Goal: Task Accomplishment & Management: Use online tool/utility

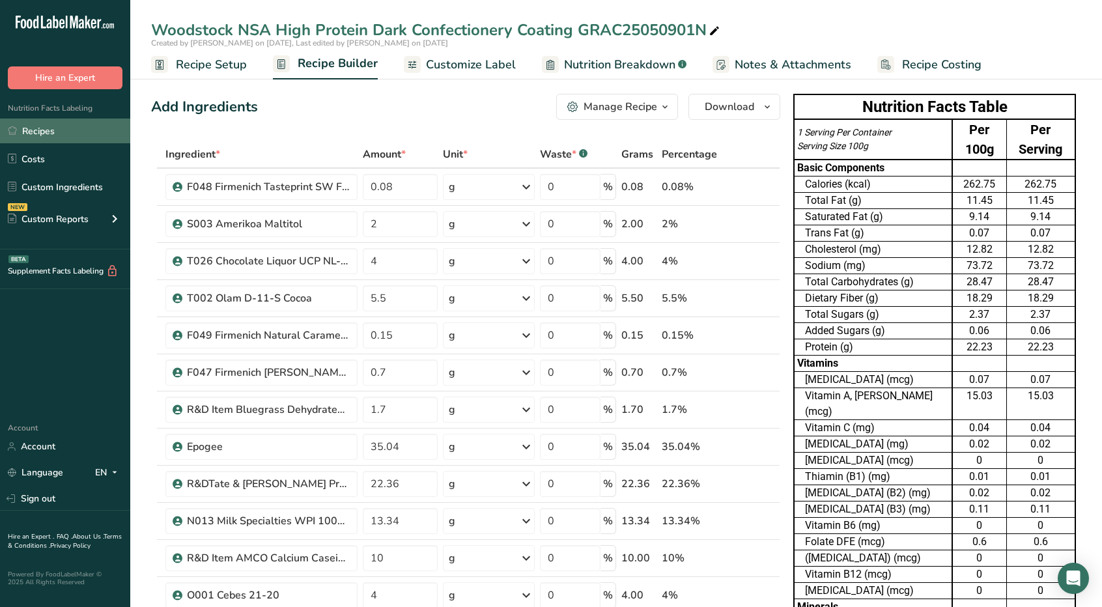
click at [71, 128] on link "Recipes" at bounding box center [65, 131] width 130 height 25
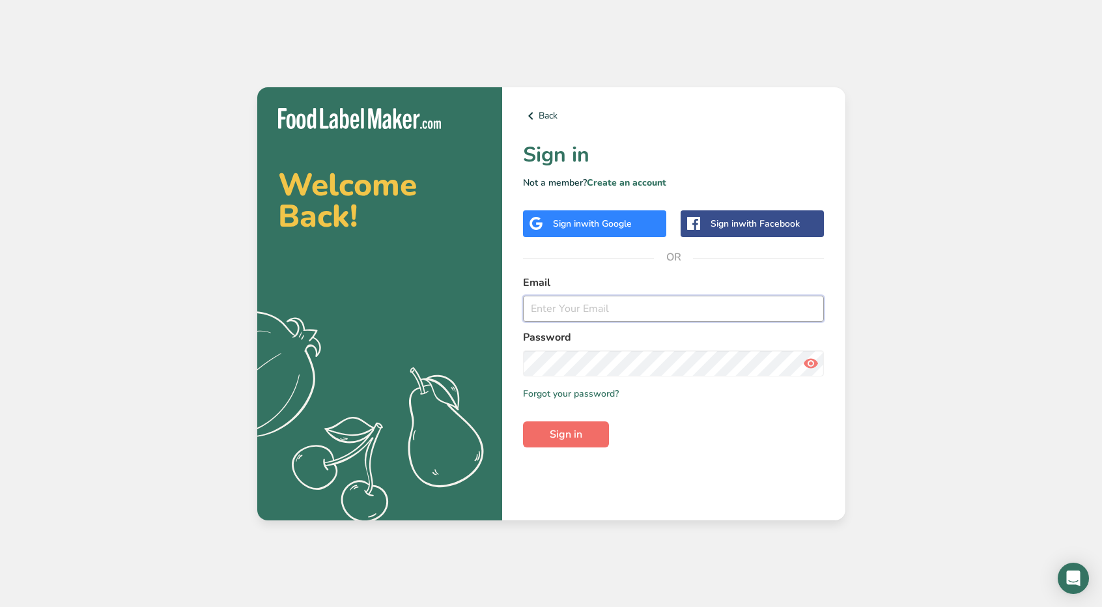
type input "[PERSON_NAME][EMAIL_ADDRESS][DOMAIN_NAME]"
click at [571, 440] on span "Sign in" at bounding box center [566, 435] width 33 height 16
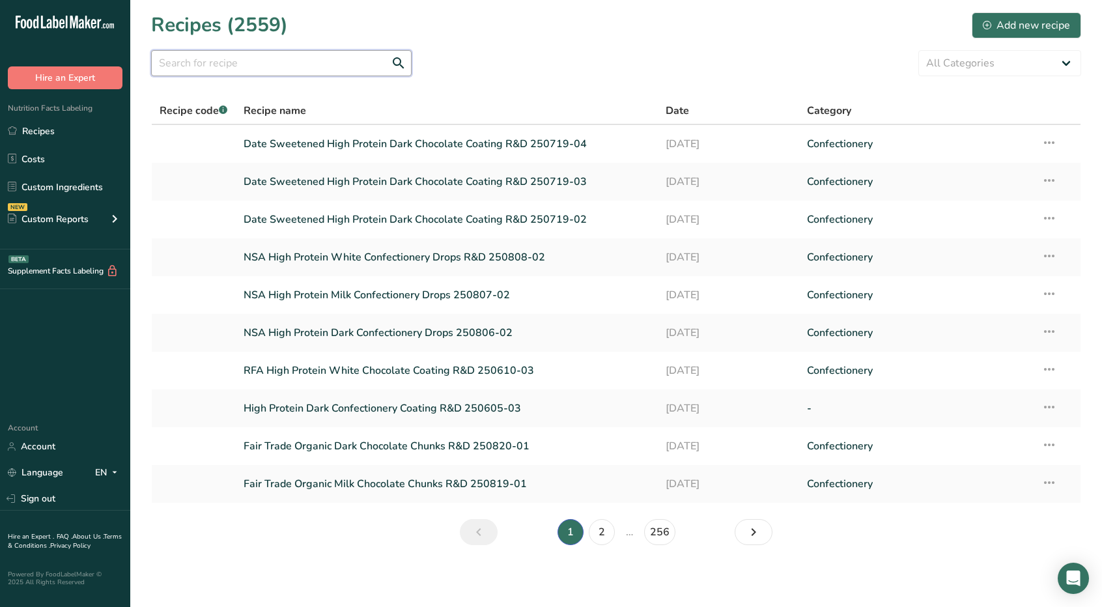
click at [352, 68] on input "text" at bounding box center [281, 63] width 261 height 26
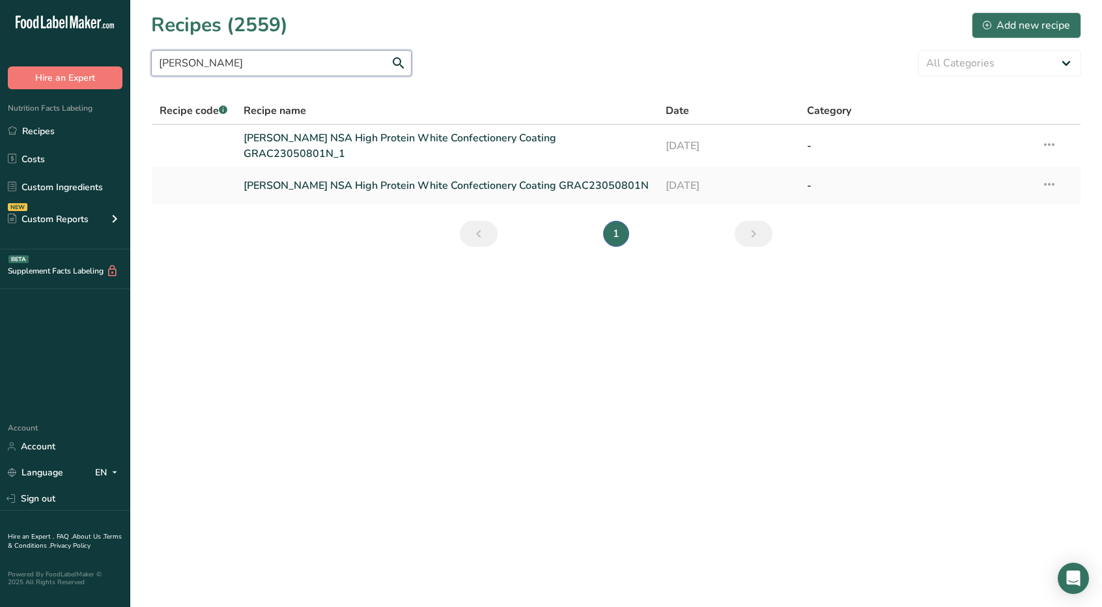
type input "[PERSON_NAME]"
click at [1044, 182] on icon at bounding box center [1050, 184] width 16 height 23
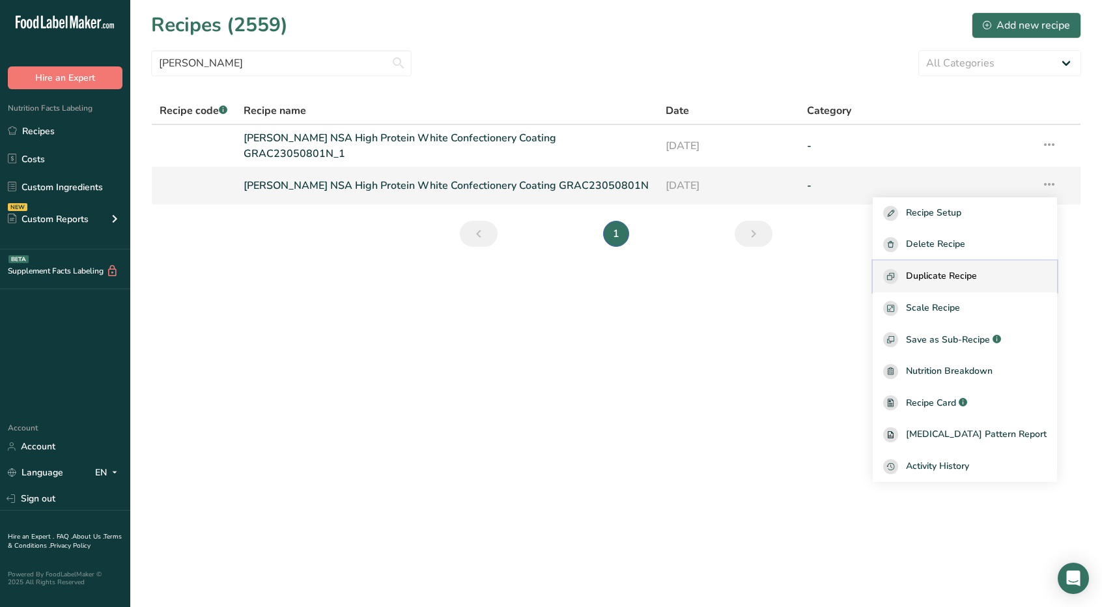
click at [958, 264] on button "Duplicate Recipe" at bounding box center [965, 277] width 184 height 32
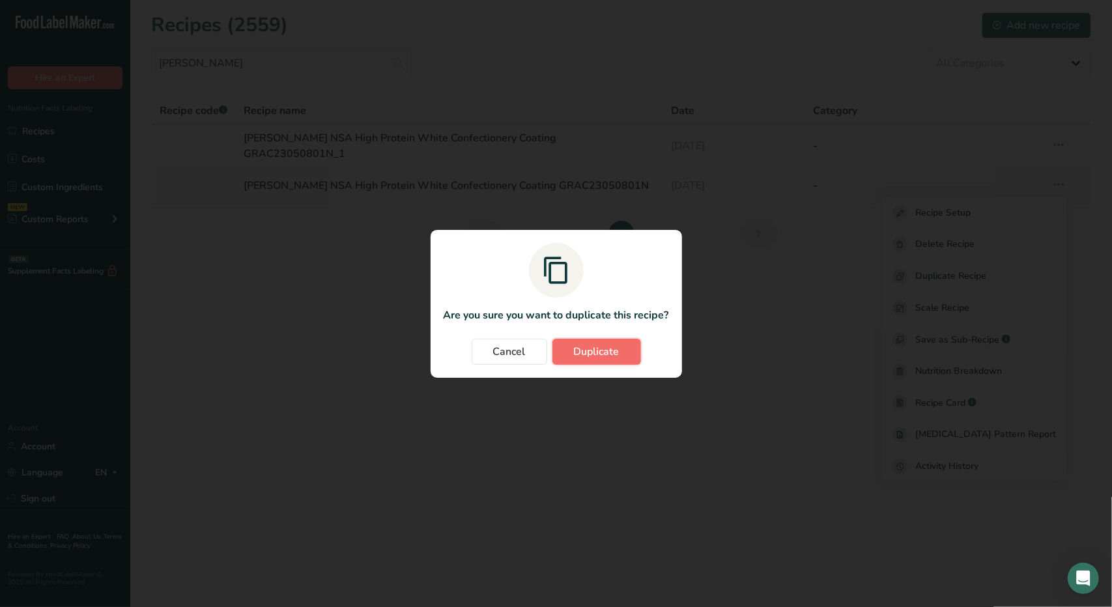
click at [594, 345] on span "Duplicate" at bounding box center [597, 352] width 46 height 16
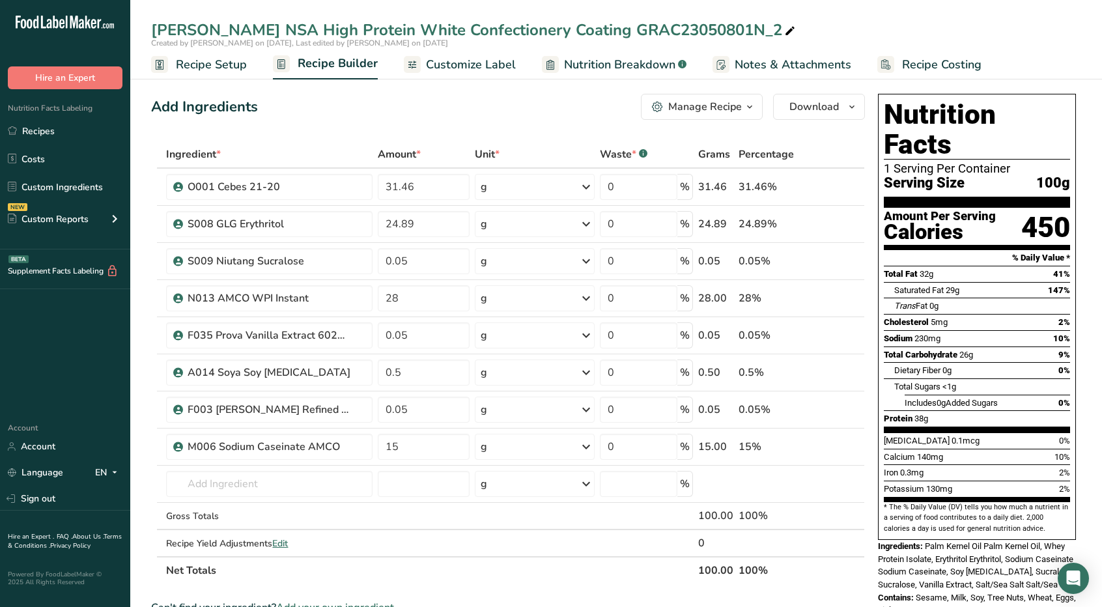
click at [784, 31] on icon at bounding box center [790, 31] width 12 height 18
click at [330, 33] on input "NSA High Protein White Confectionery Coating R&D 250902-01" at bounding box center [616, 29] width 930 height 23
type input "NSA High Protein Yogurt Flavored Confectionery Coating R&D 250902-01"
click at [199, 65] on span "Recipe Setup" at bounding box center [211, 65] width 71 height 18
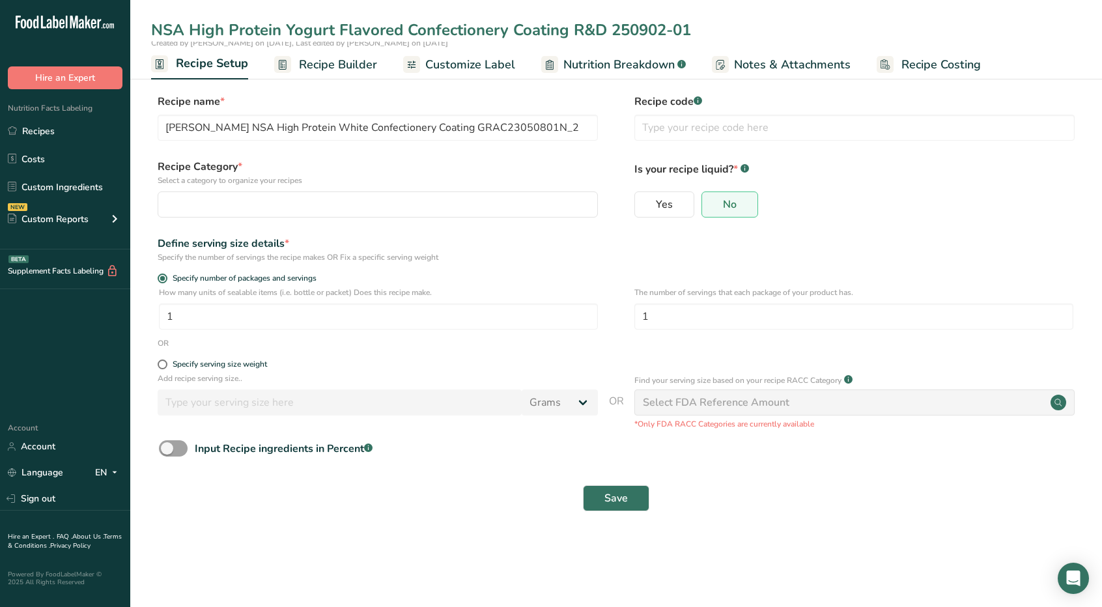
type input "NSA High Protein Yogurt Flavored Confectionery Coating R&D 250902-01"
click at [348, 58] on span "Recipe Builder" at bounding box center [338, 65] width 78 height 18
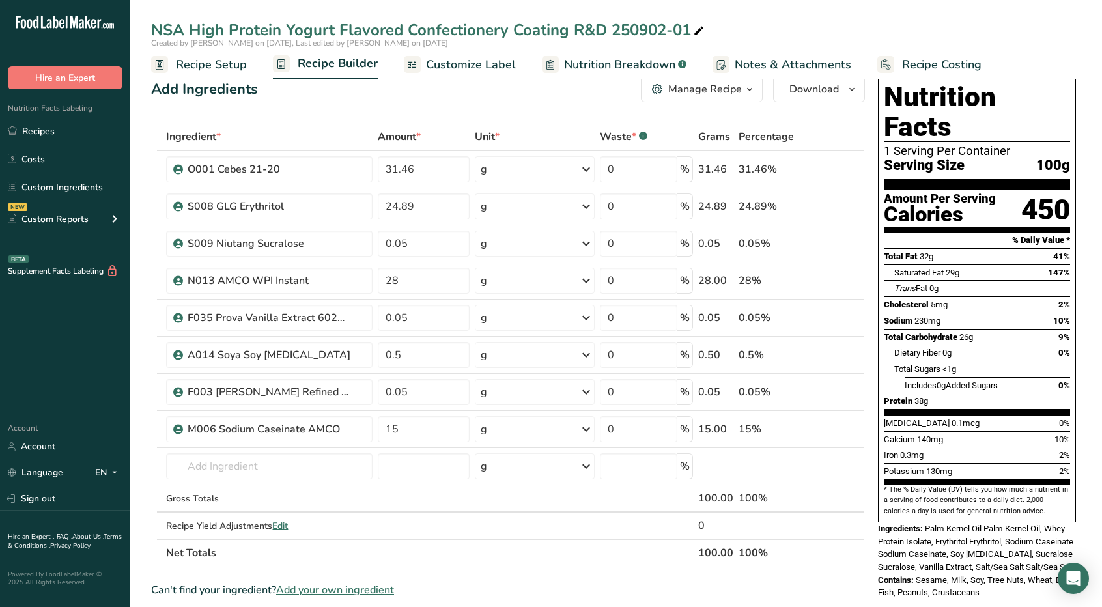
scroll to position [18, 0]
click at [200, 78] on link "Recipe Setup" at bounding box center [199, 64] width 96 height 29
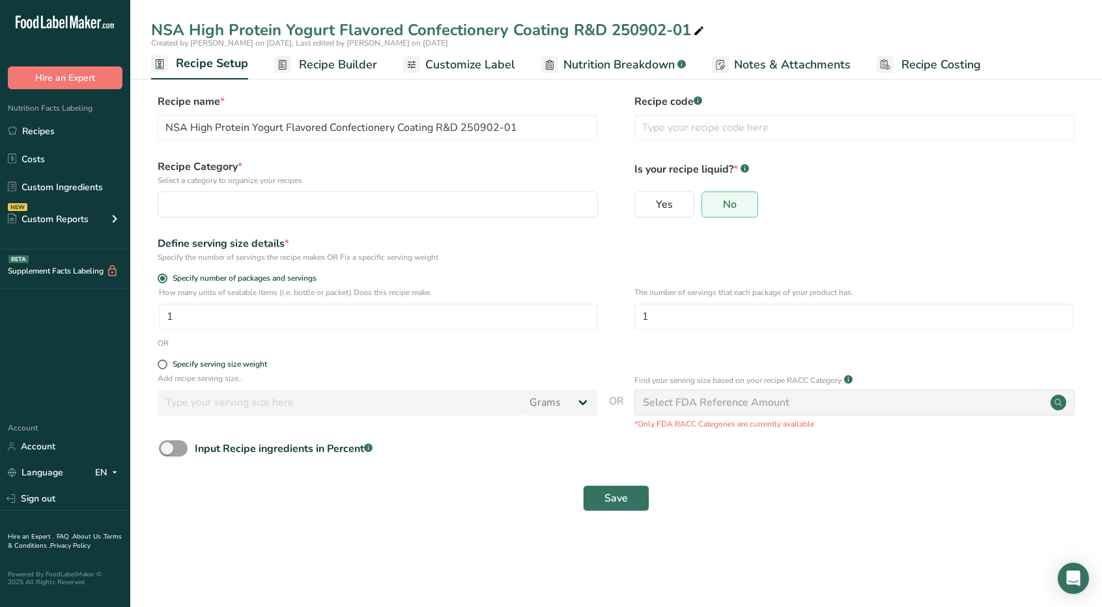
click at [341, 62] on span "Recipe Builder" at bounding box center [338, 65] width 78 height 18
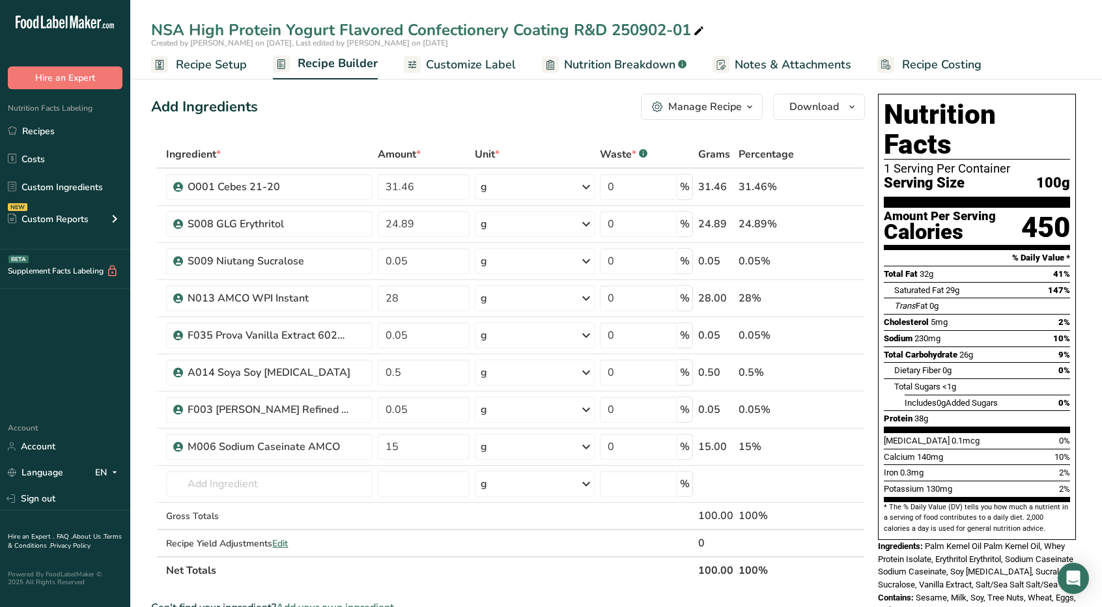
click at [476, 59] on span "Customize Label" at bounding box center [471, 65] width 90 height 18
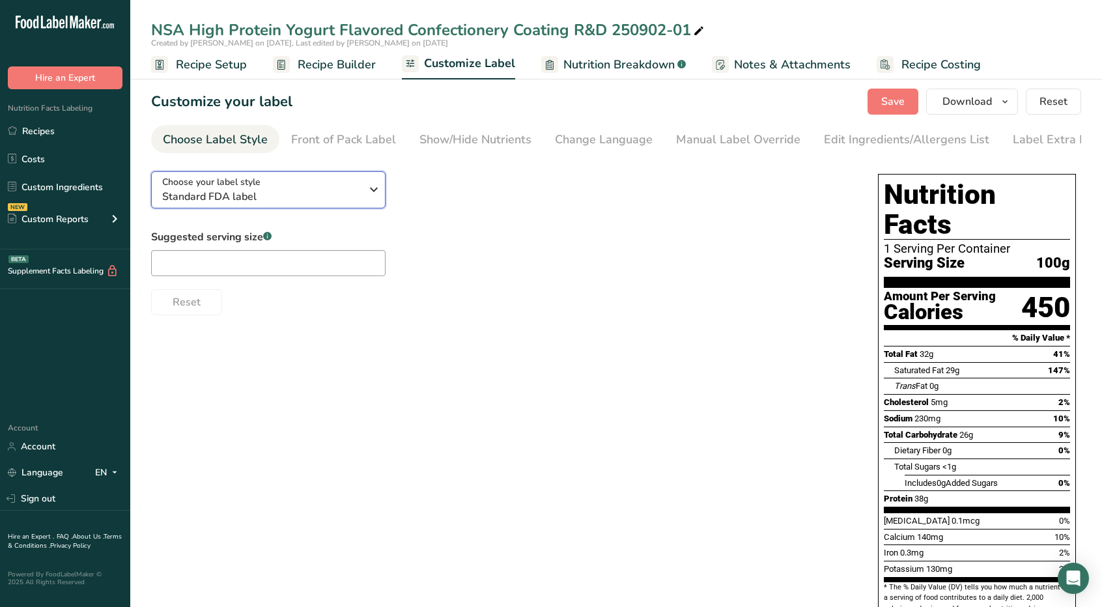
click at [344, 187] on div "Choose your label style Standard FDA label" at bounding box center [261, 189] width 199 height 29
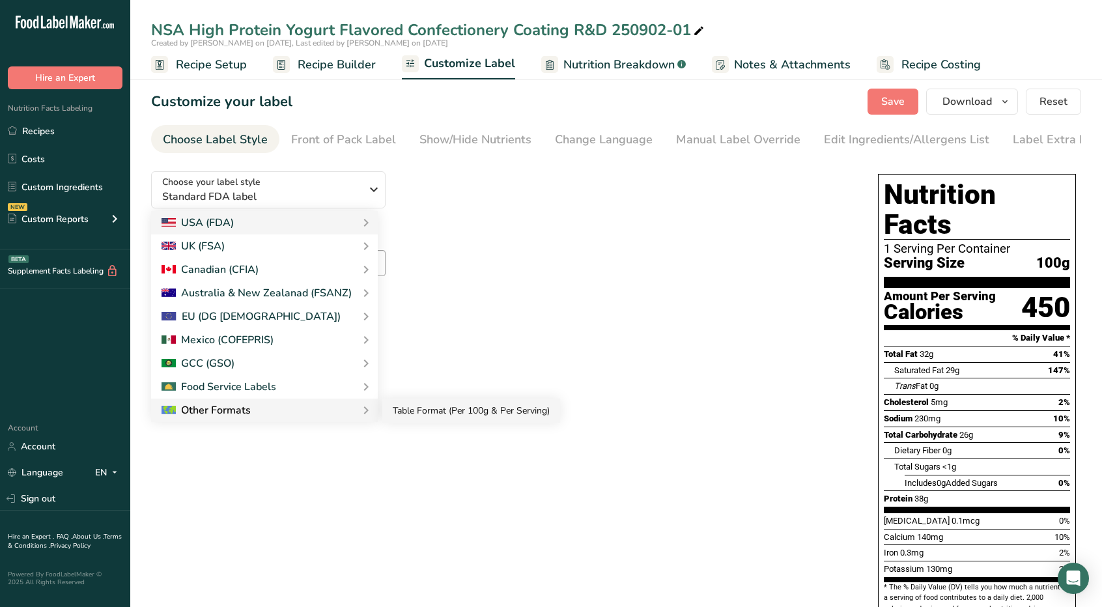
click at [413, 418] on link "Table Format (Per 100g & Per Serving)" at bounding box center [471, 411] width 178 height 24
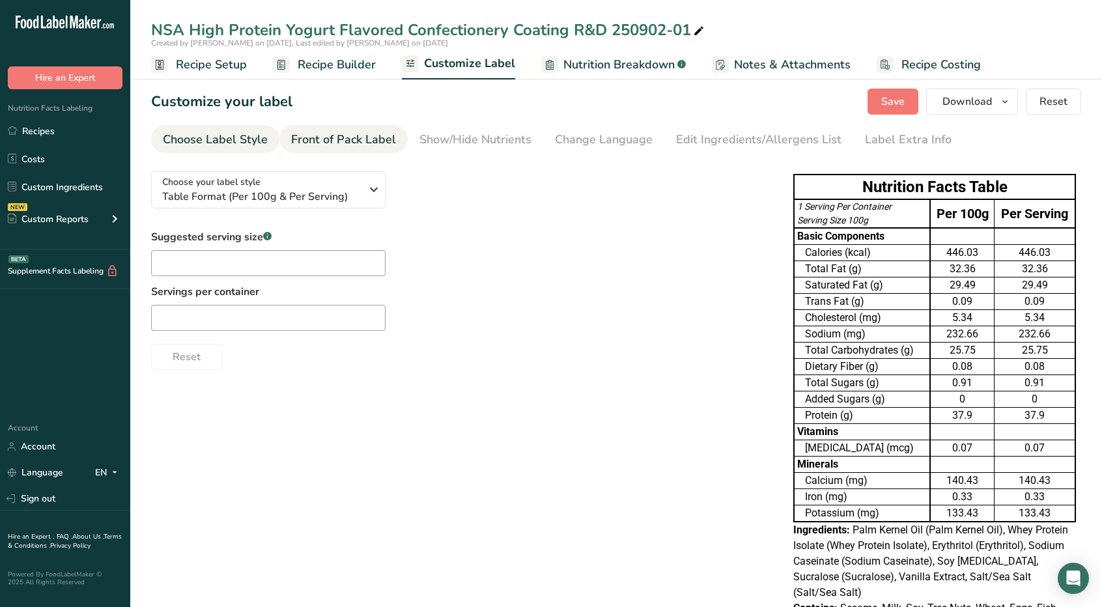
click at [370, 144] on div "Front of Pack Label" at bounding box center [343, 140] width 105 height 18
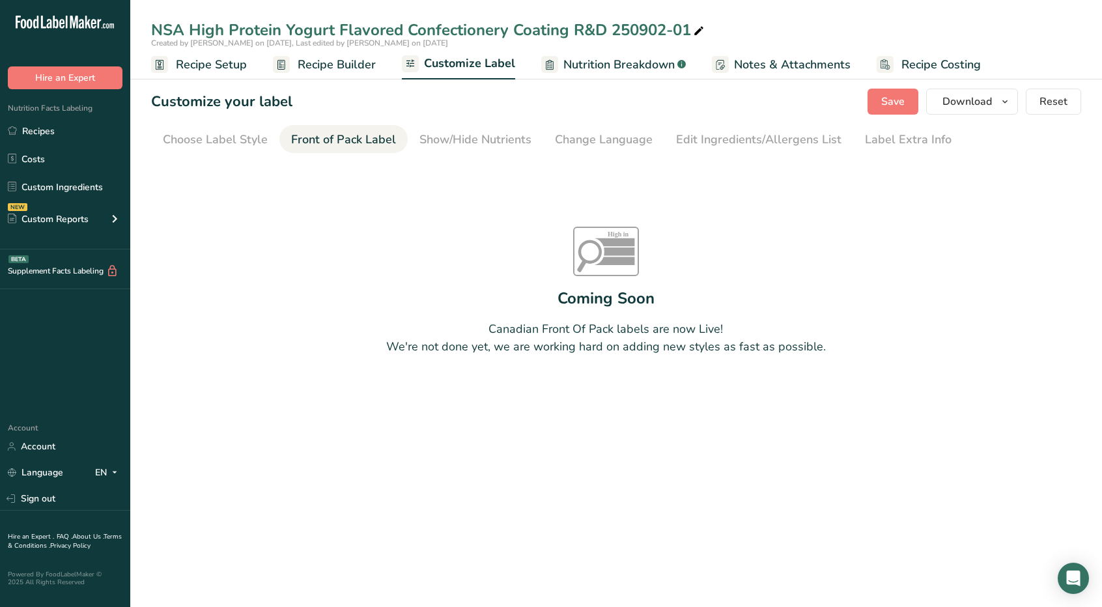
click at [339, 63] on span "Recipe Builder" at bounding box center [337, 65] width 78 height 18
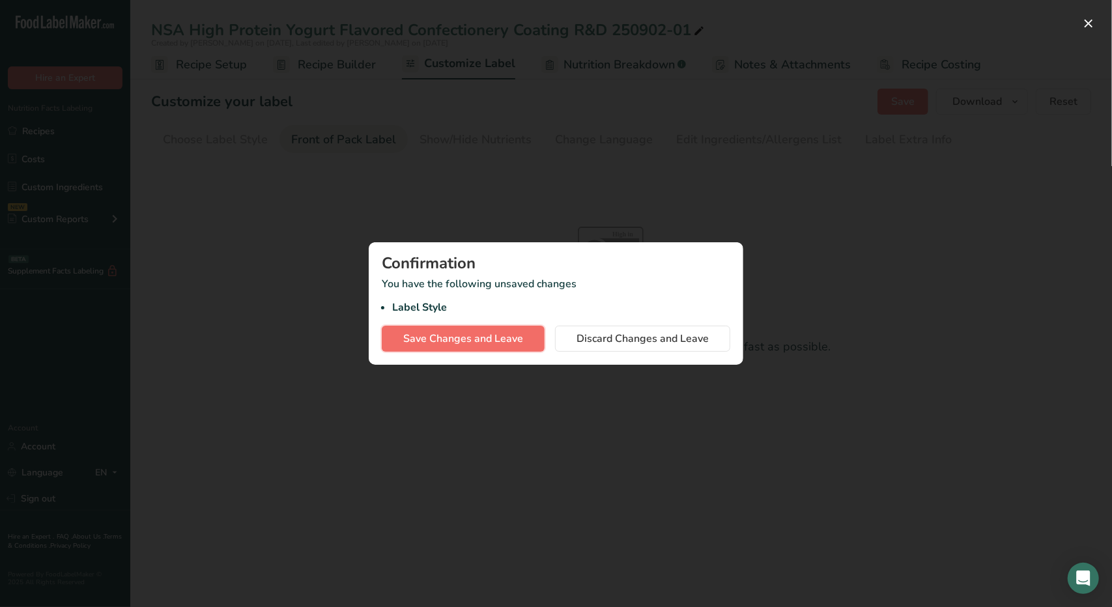
click at [496, 339] on span "Save Changes and Leave" at bounding box center [463, 339] width 120 height 16
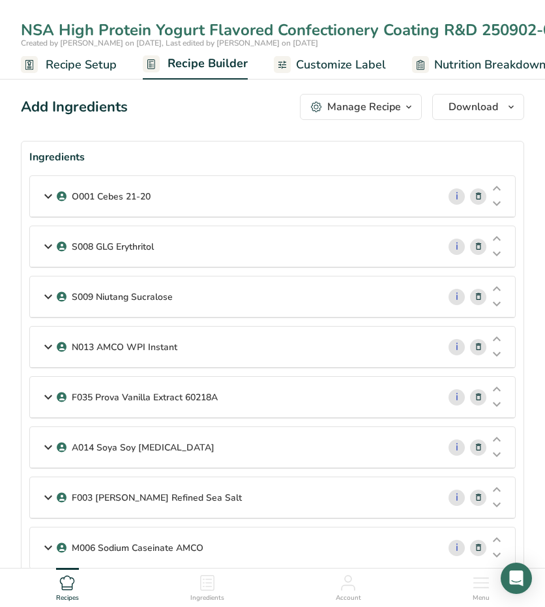
click at [46, 201] on icon at bounding box center [48, 195] width 16 height 23
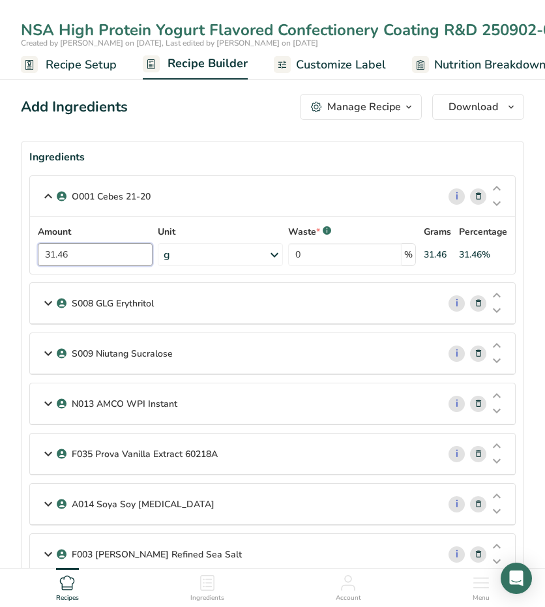
click at [61, 254] on input "31.46" at bounding box center [95, 254] width 115 height 23
type input "31.26"
click at [42, 303] on icon at bounding box center [48, 302] width 16 height 23
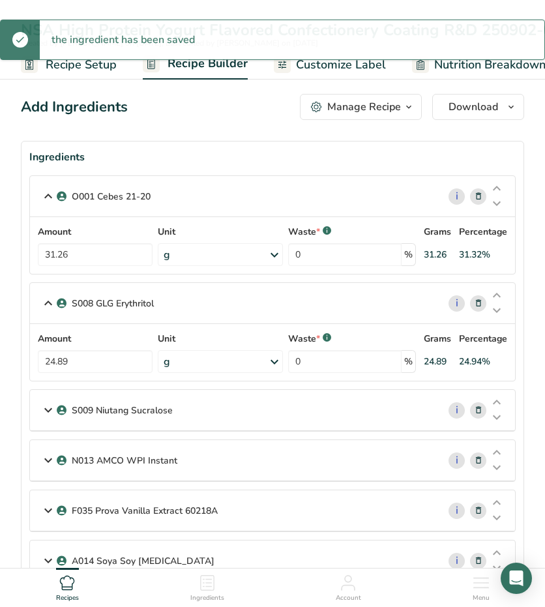
click at [46, 409] on icon at bounding box center [48, 409] width 16 height 23
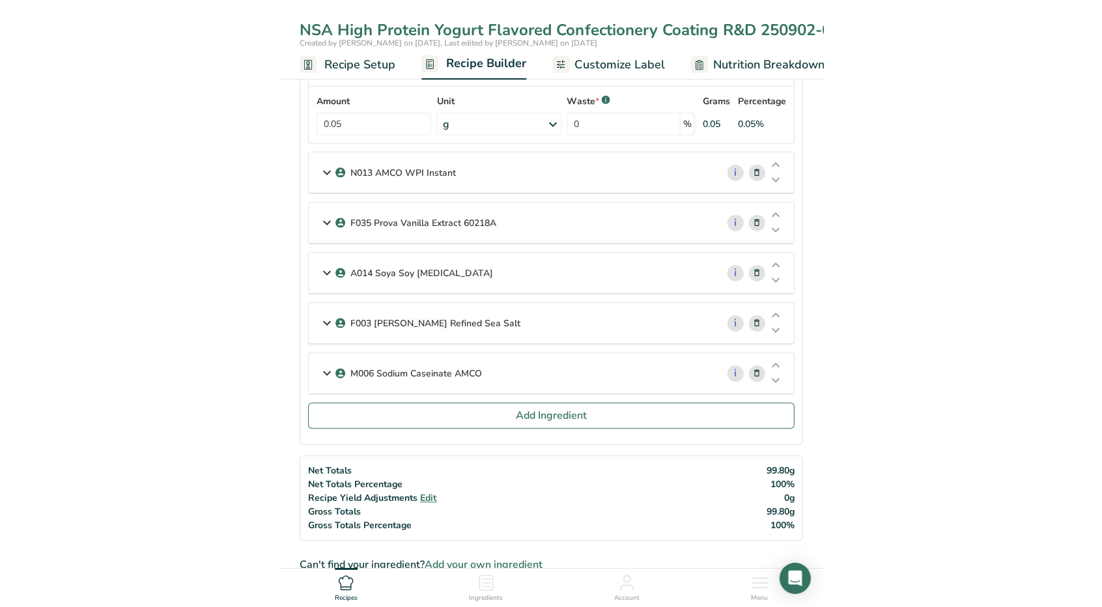
scroll to position [357, 0]
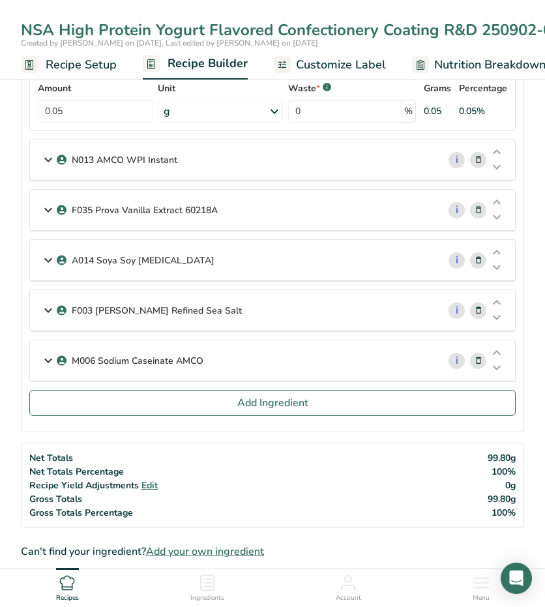
click at [40, 166] on icon at bounding box center [48, 159] width 16 height 23
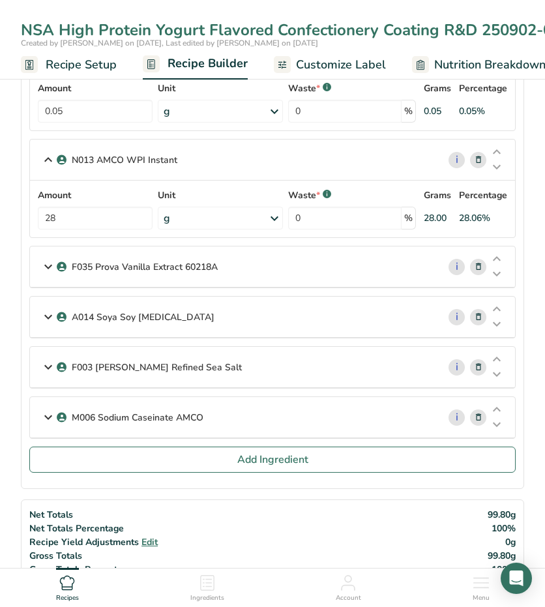
click at [47, 264] on icon at bounding box center [48, 266] width 16 height 23
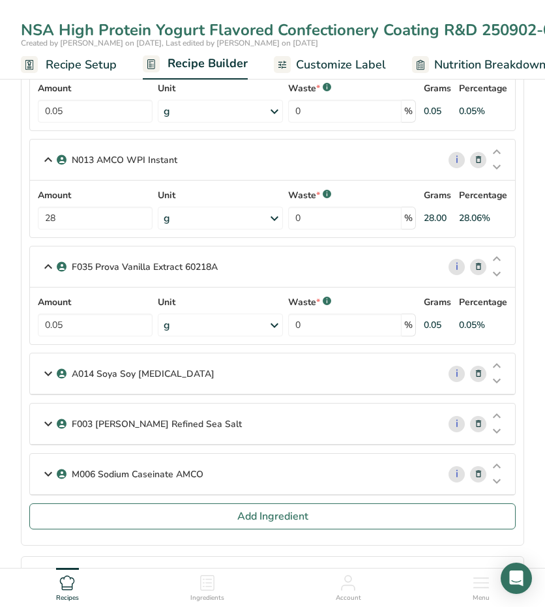
click at [49, 372] on icon at bounding box center [48, 373] width 16 height 23
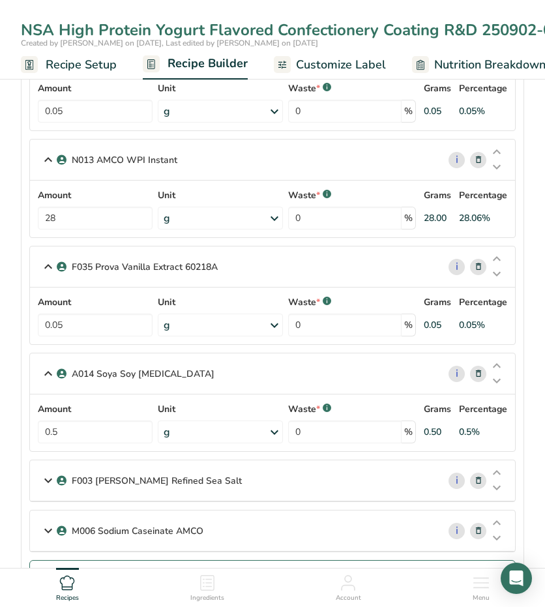
click at [483, 266] on span at bounding box center [478, 267] width 16 height 16
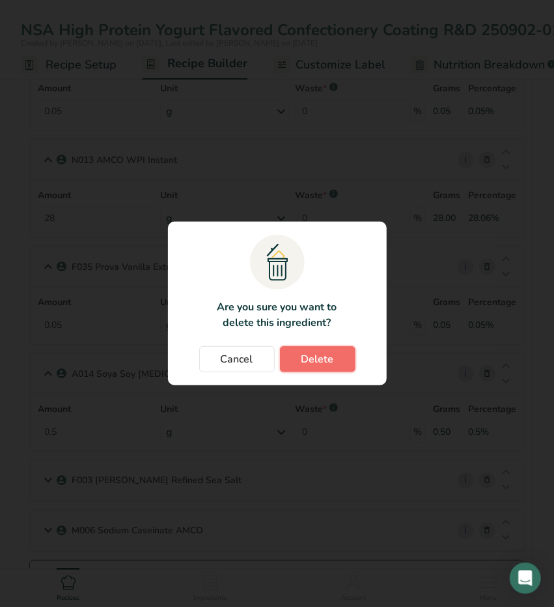
click at [337, 359] on button "Delete" at bounding box center [318, 359] width 76 height 26
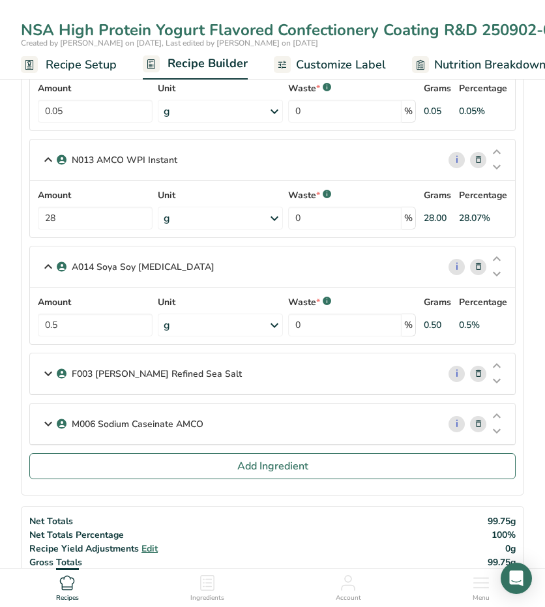
click at [44, 419] on icon at bounding box center [48, 423] width 16 height 23
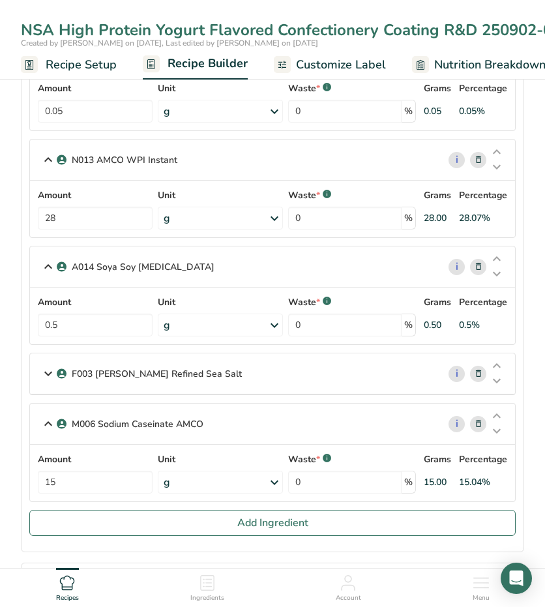
click at [43, 367] on icon at bounding box center [48, 373] width 16 height 23
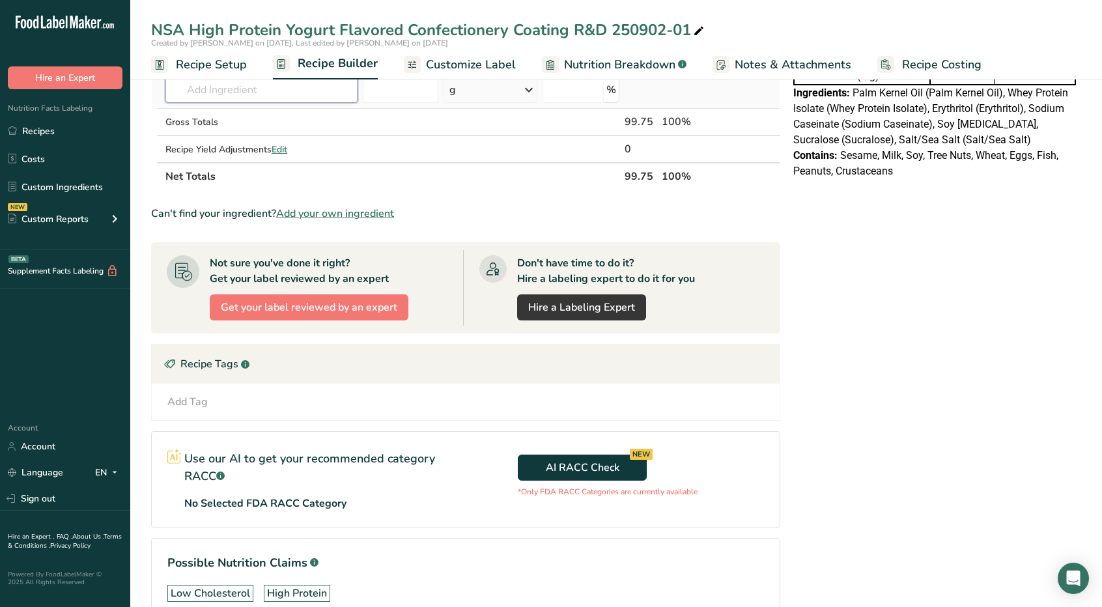
click at [238, 94] on input "text" at bounding box center [261, 90] width 192 height 26
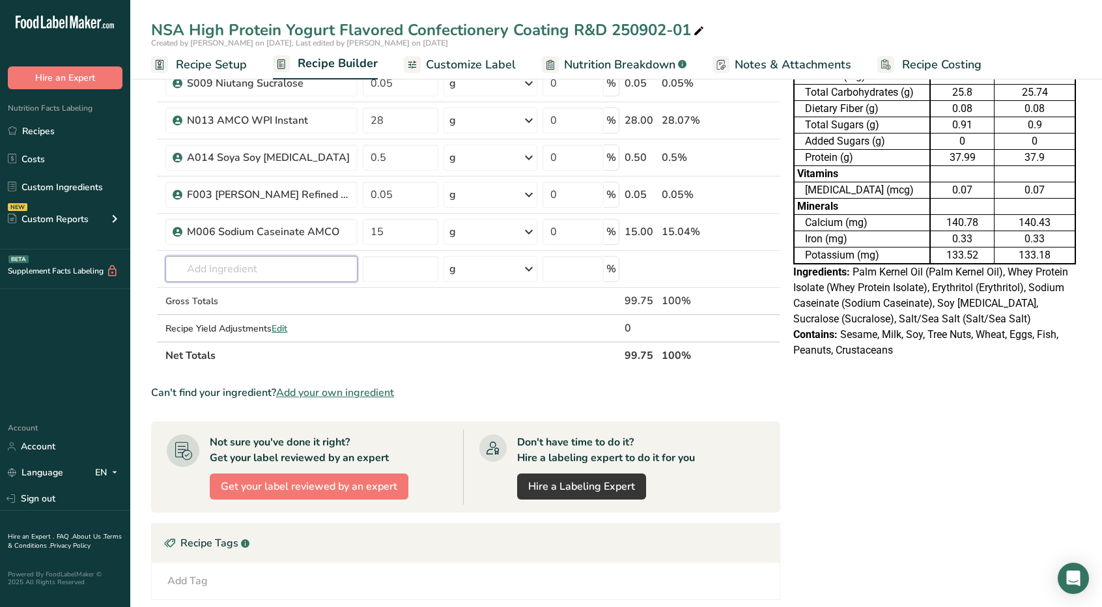
scroll to position [164, 0]
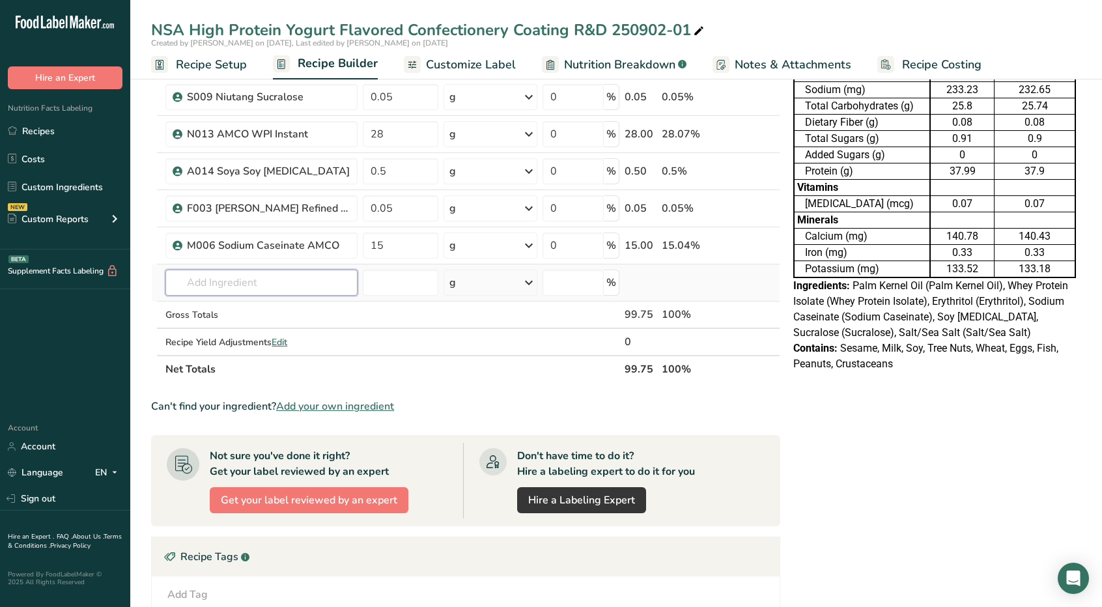
type input "f"
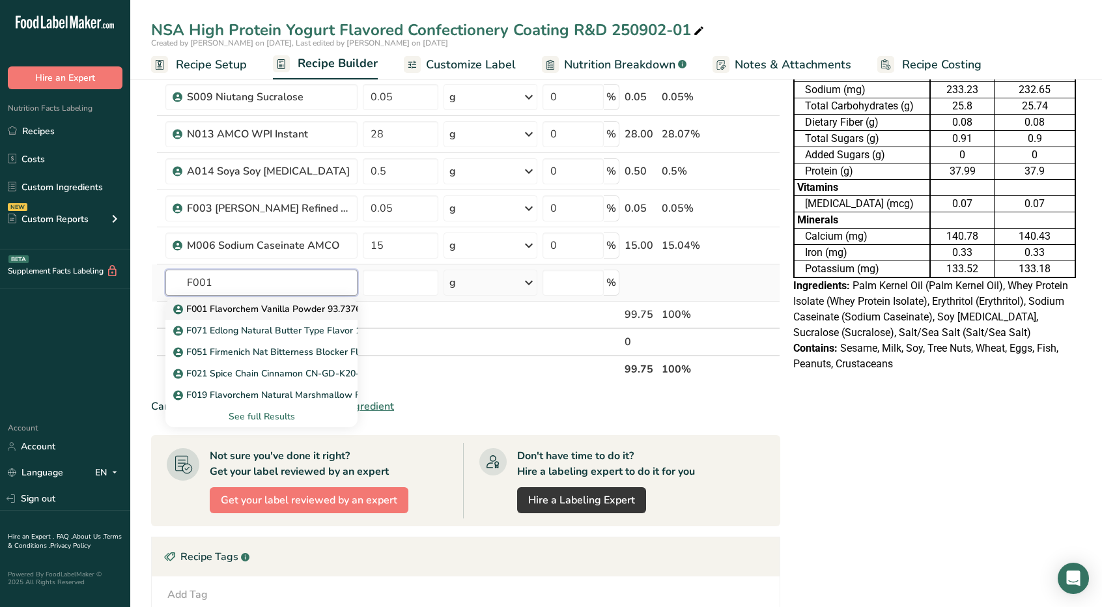
type input "F001"
click at [269, 303] on p "F001 Flavorchem Vanilla Powder 93.7376" at bounding box center [268, 309] width 185 height 14
type input "F001 Flavorchem Vanilla Powder 93.7376"
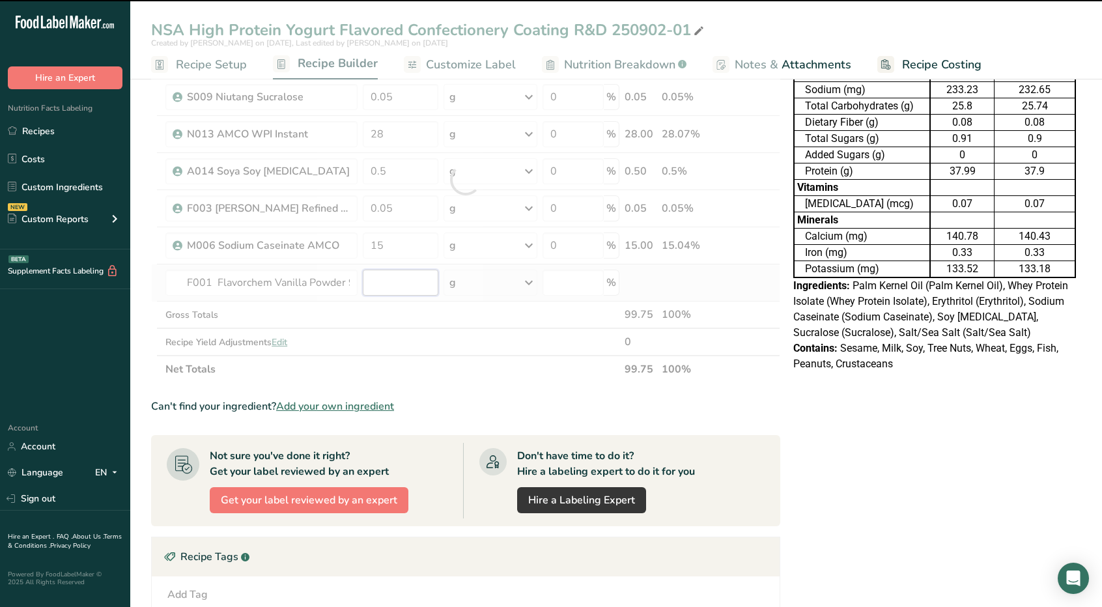
click at [380, 279] on input "number" at bounding box center [401, 283] width 76 height 26
type input "0"
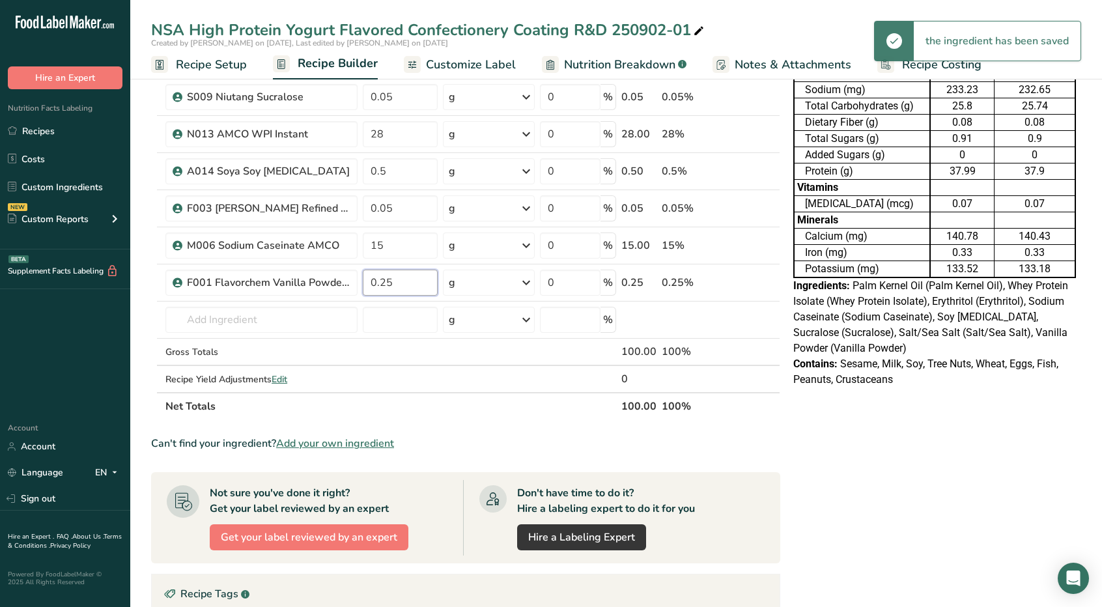
type input "0.25"
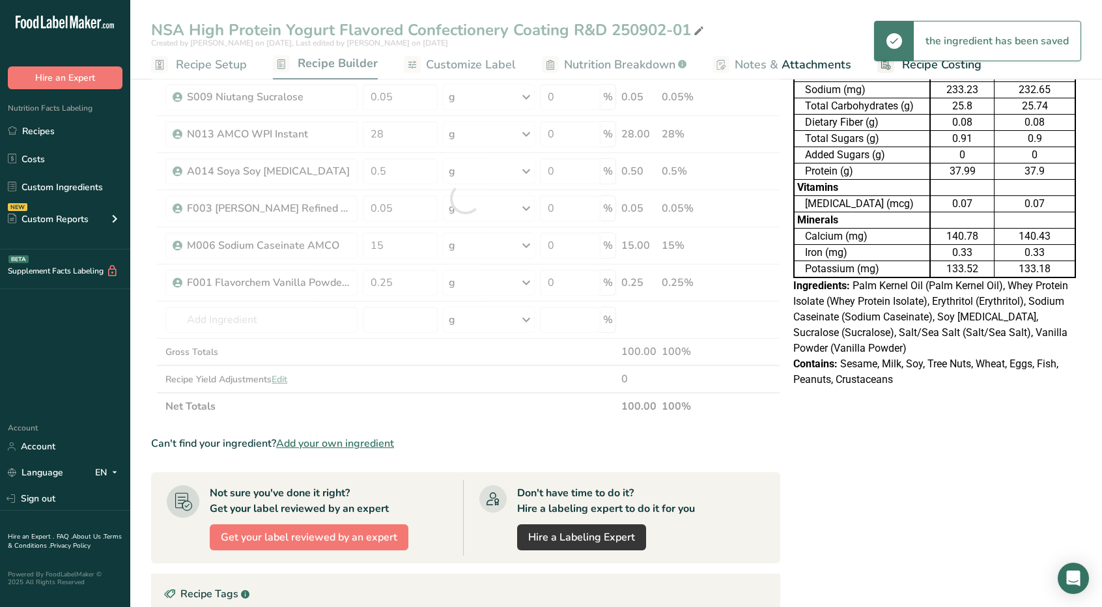
click at [450, 405] on div "Ingredient * Amount * Unit * Waste * .a-a{fill:#347362;}.b-a{fill:#fff;} Grams …" at bounding box center [465, 199] width 629 height 444
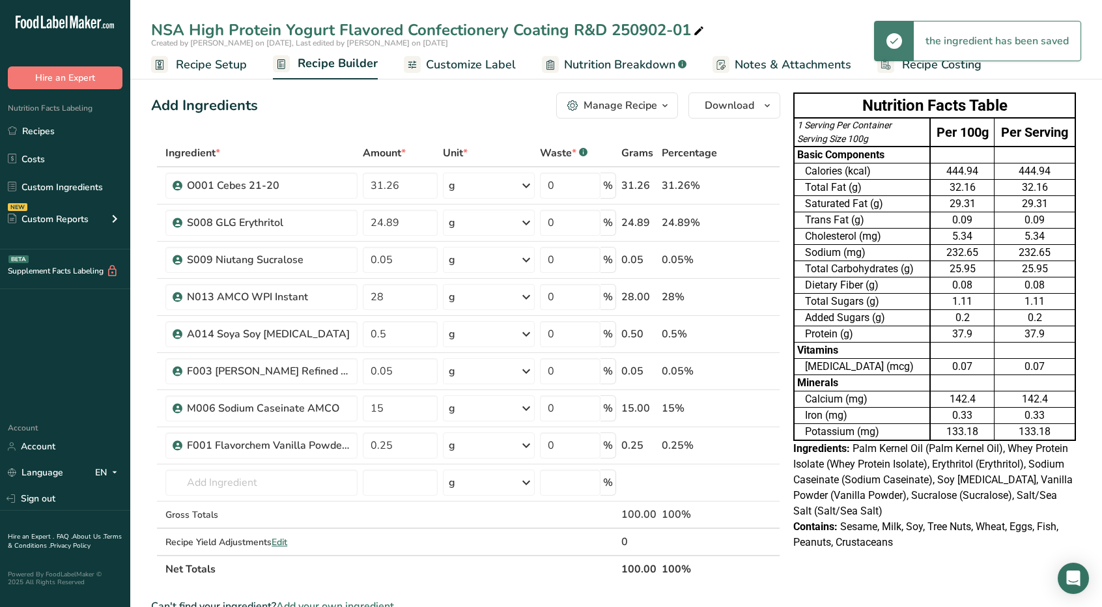
scroll to position [0, 0]
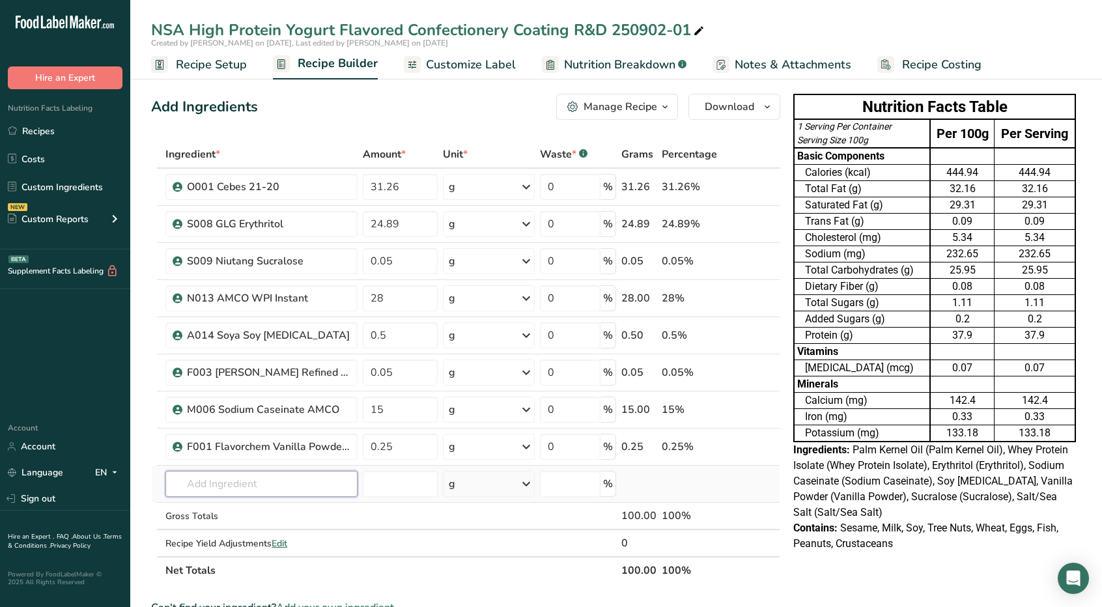
click at [240, 487] on input "text" at bounding box center [261, 484] width 192 height 26
type input "M"
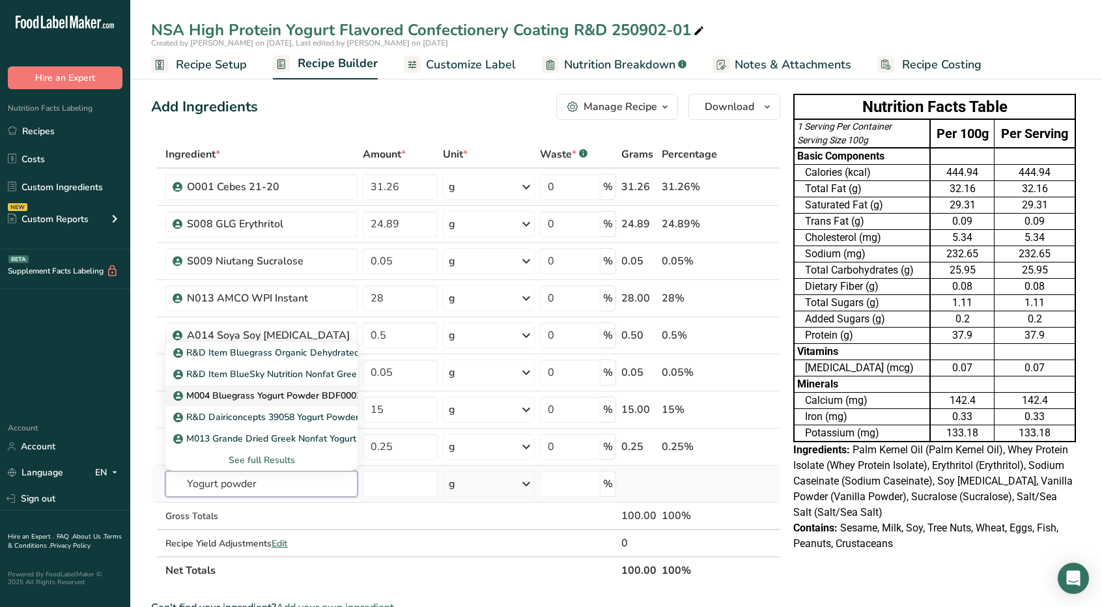
type input "Yogurt powder"
click at [215, 395] on p "M004 Bluegrass Yogurt Powder BDF0002E" at bounding box center [271, 396] width 191 height 14
type input "M004 Bluegrass Yogurt Powder BDF0002E"
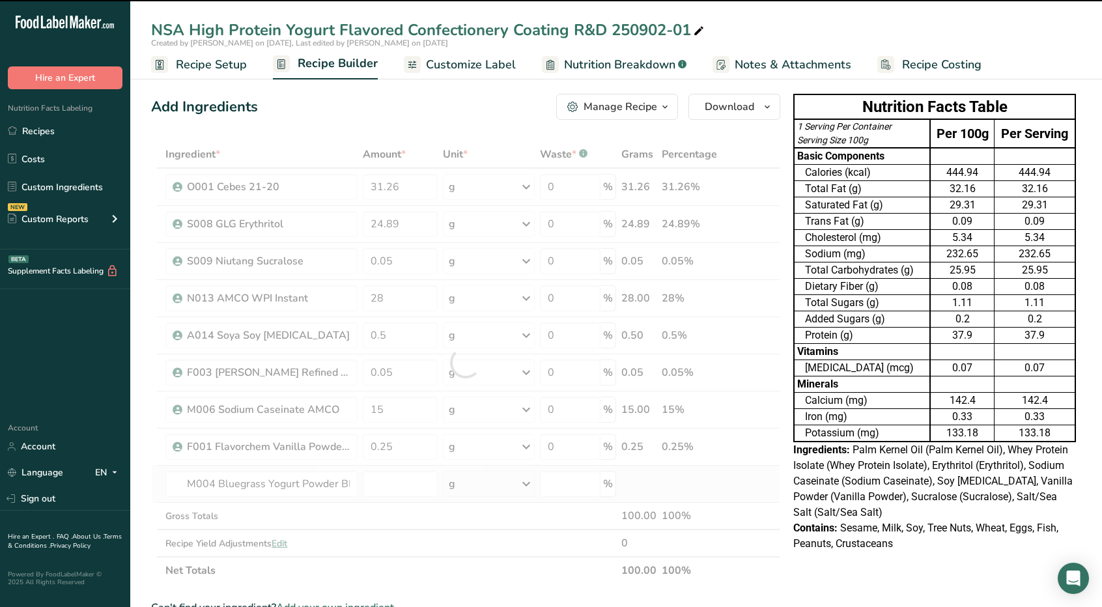
type input "0"
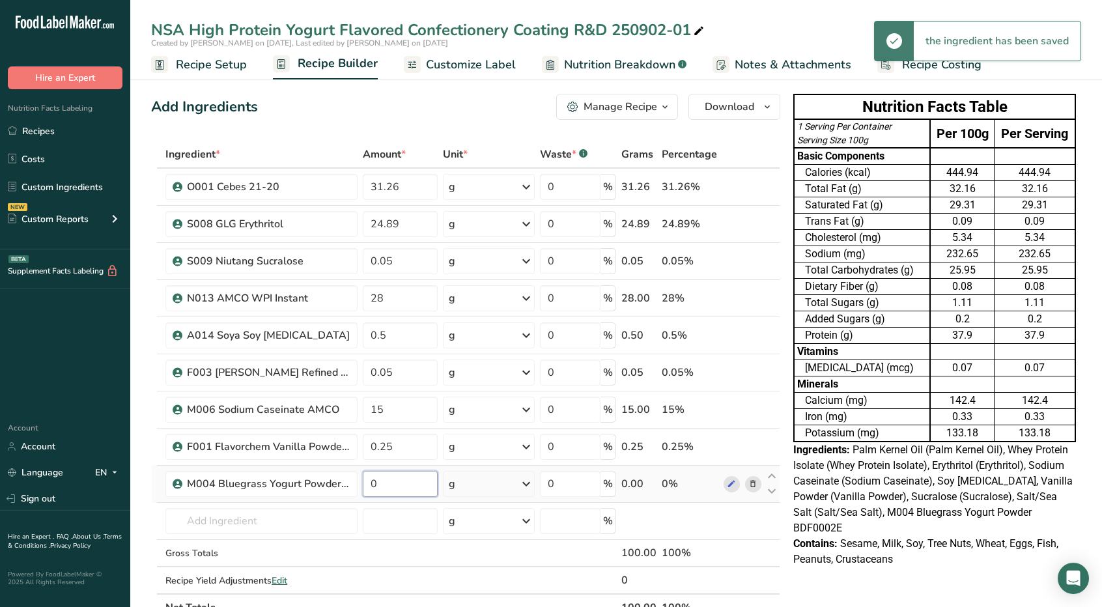
click at [390, 483] on input "0" at bounding box center [400, 484] width 75 height 26
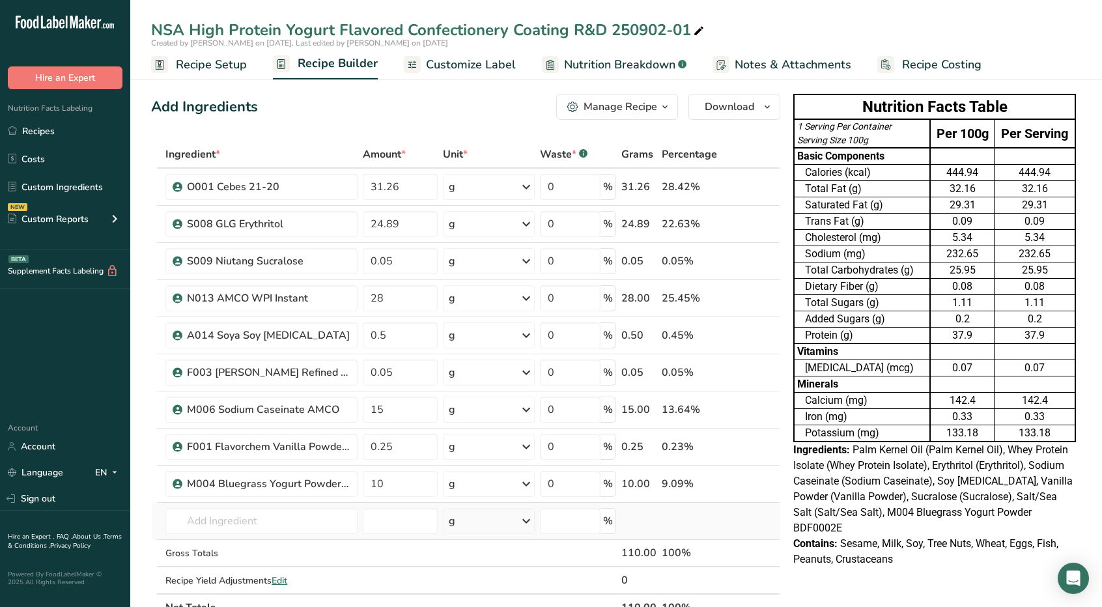
click at [670, 511] on div "Ingredient * Amount * Unit * Waste * .a-a{fill:#347362;}.b-a{fill:#fff;} Grams …" at bounding box center [465, 381] width 629 height 481
click at [411, 479] on input "10" at bounding box center [400, 484] width 75 height 26
click at [751, 480] on div "Ingredient * Amount * Unit * Waste * .a-a{fill:#347362;}.b-a{fill:#fff;} Grams …" at bounding box center [465, 381] width 629 height 481
click at [424, 478] on input "10" at bounding box center [400, 484] width 75 height 26
type input "1"
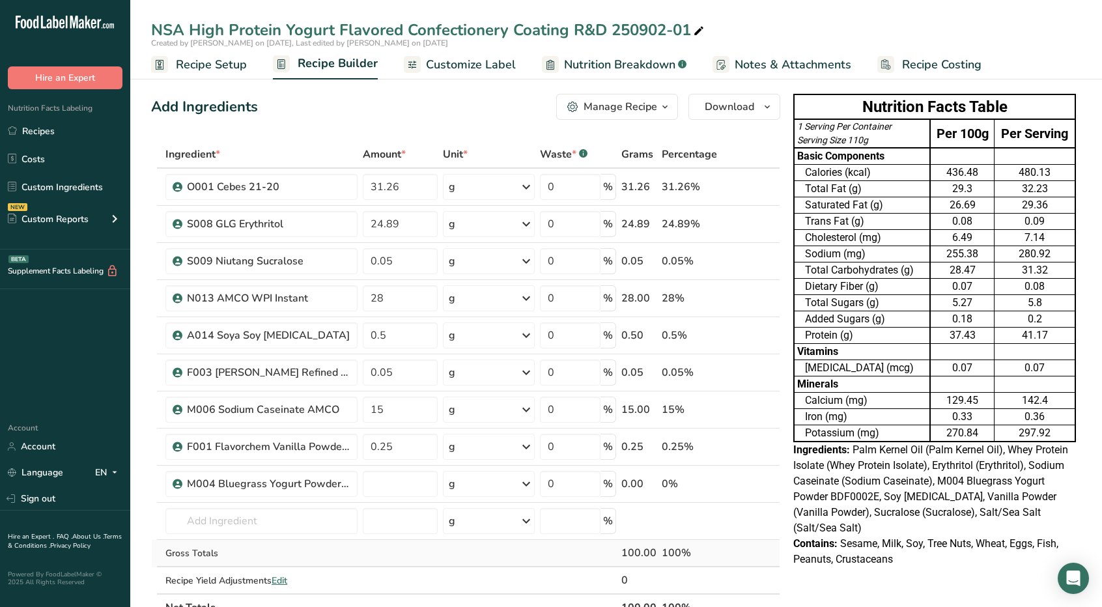
type input "0"
click at [440, 554] on div "Ingredient * Amount * Unit * Waste * .a-a{fill:#347362;}.b-a{fill:#fff;} Grams …" at bounding box center [465, 381] width 629 height 481
click at [412, 293] on input "28" at bounding box center [400, 298] width 75 height 26
type input "24"
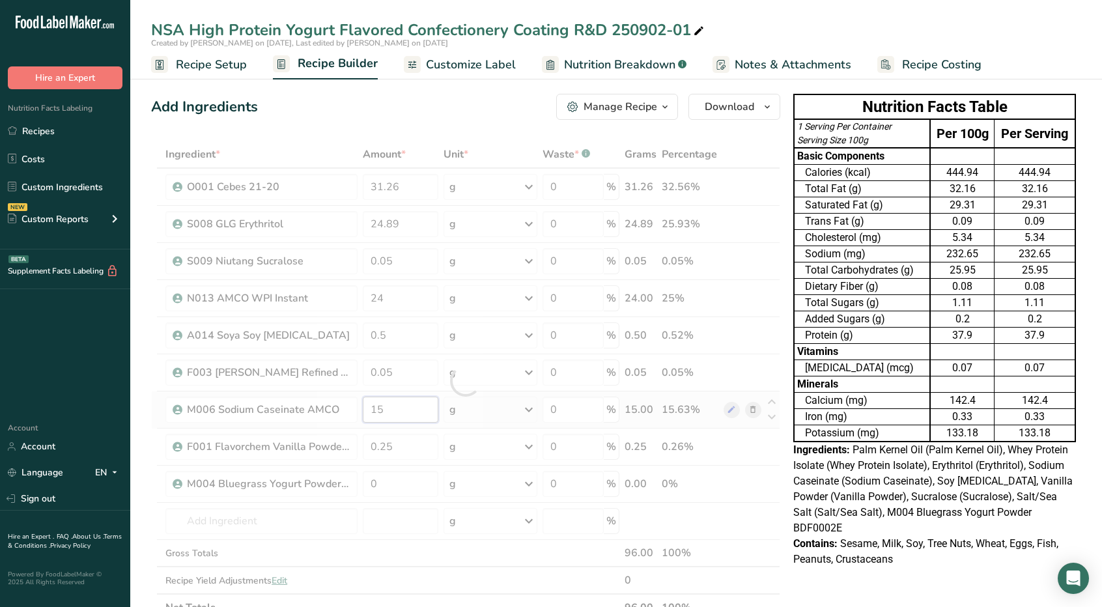
click at [395, 406] on div "Ingredient * Amount * Unit * Waste * .a-a{fill:#347362;}.b-a{fill:#fff;} Grams …" at bounding box center [465, 381] width 629 height 481
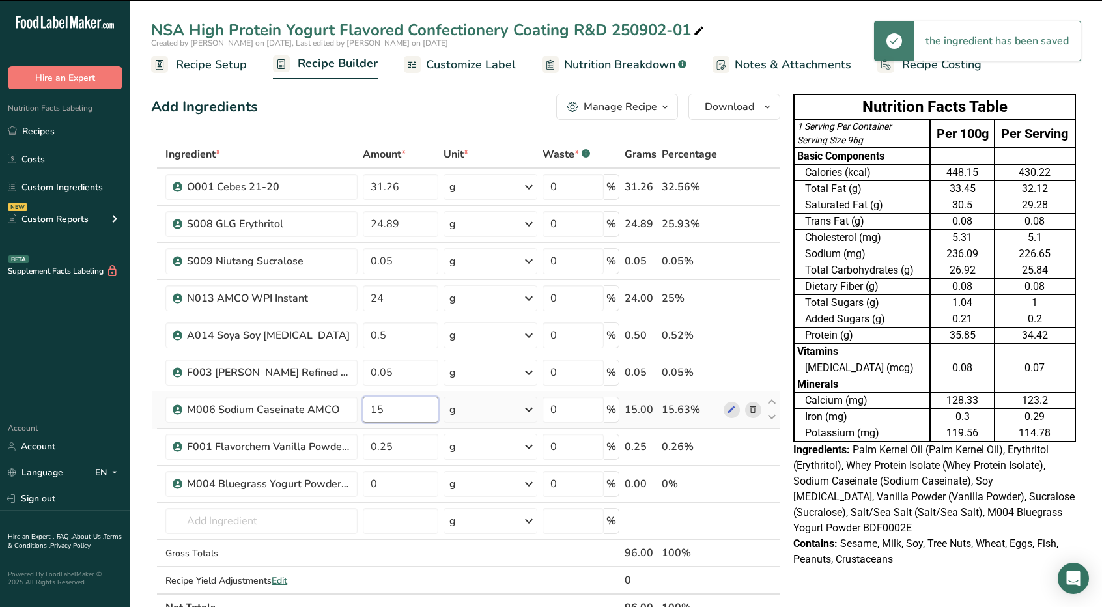
click at [395, 406] on input "15" at bounding box center [401, 410] width 76 height 26
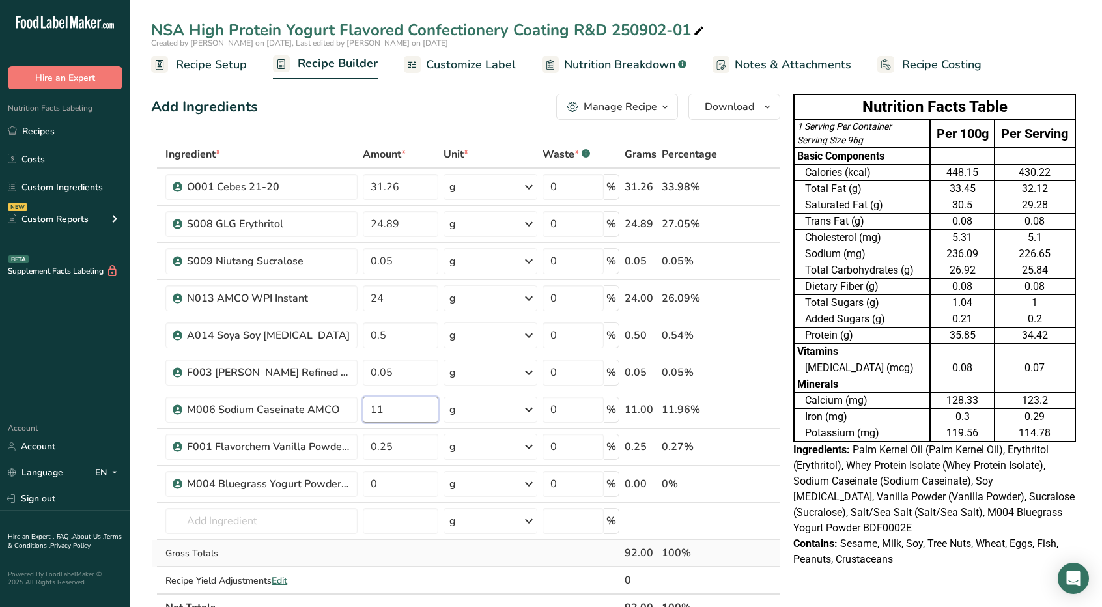
type input "11"
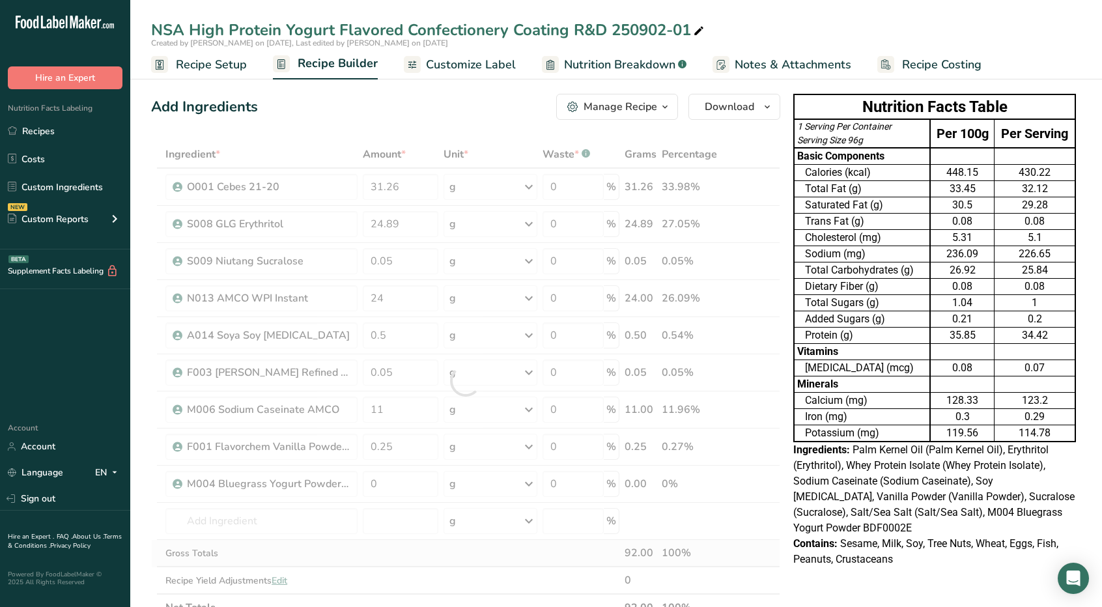
click at [364, 548] on div "Ingredient * Amount * Unit * Waste * .a-a{fill:#347362;}.b-a{fill:#fff;} Grams …" at bounding box center [465, 381] width 629 height 481
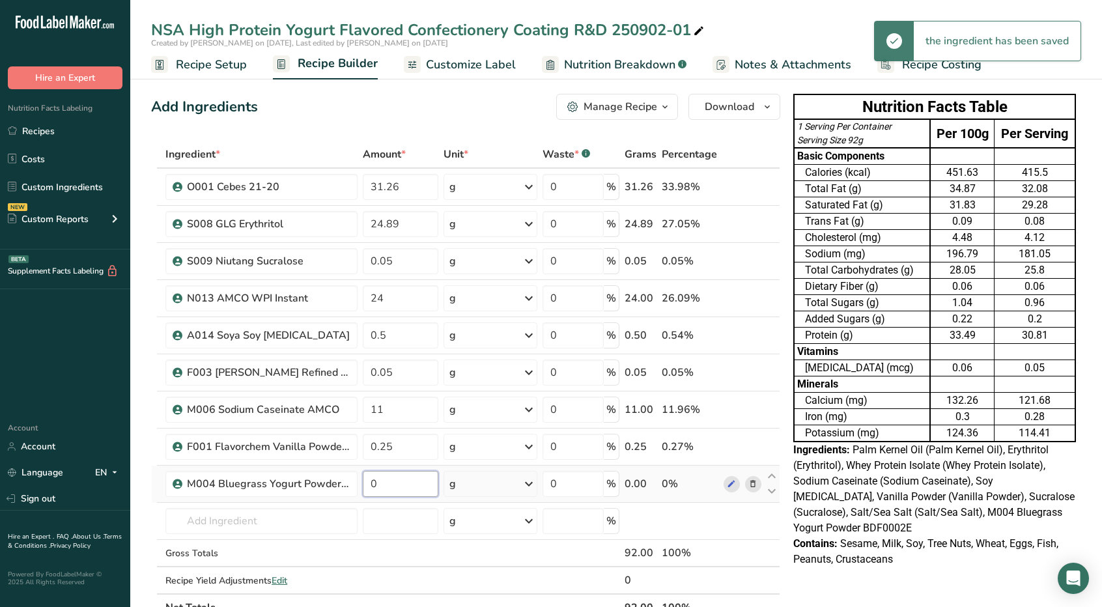
click at [390, 481] on input "0" at bounding box center [401, 484] width 76 height 26
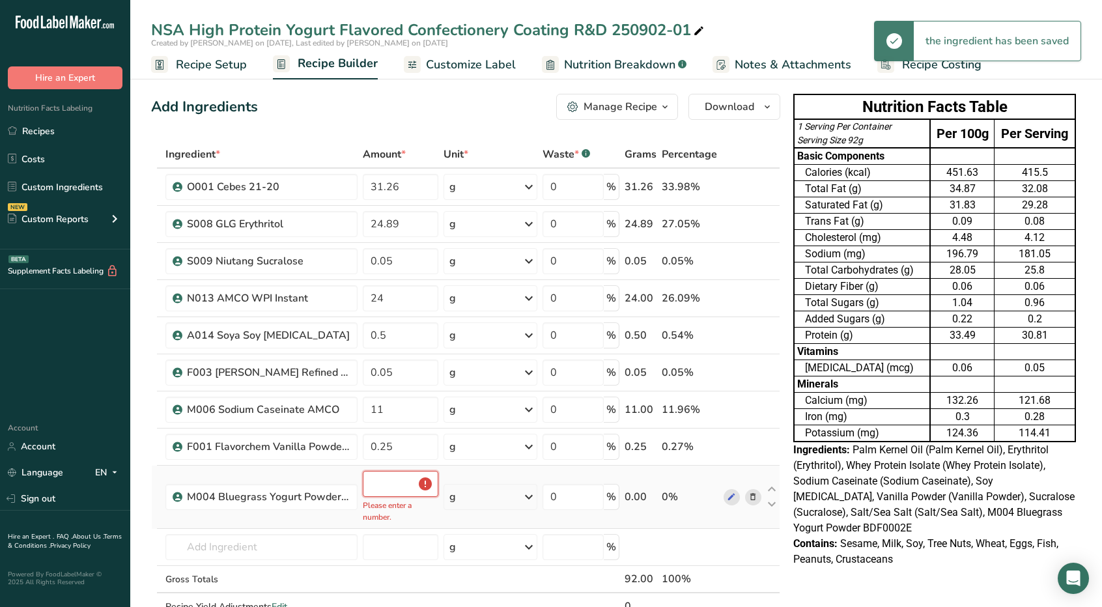
type input "0"
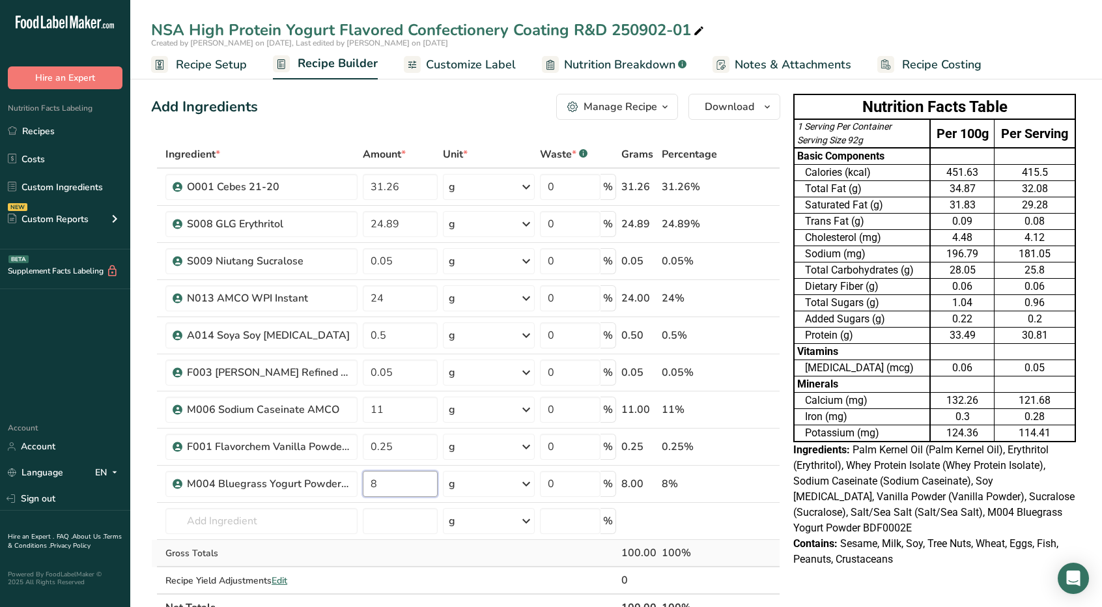
type input "8"
click at [421, 555] on div "Ingredient * Amount * Unit * Waste * .a-a{fill:#347362;}.b-a{fill:#fff;} Grams …" at bounding box center [465, 381] width 629 height 481
click at [372, 487] on input "8" at bounding box center [400, 484] width 75 height 26
type input "5"
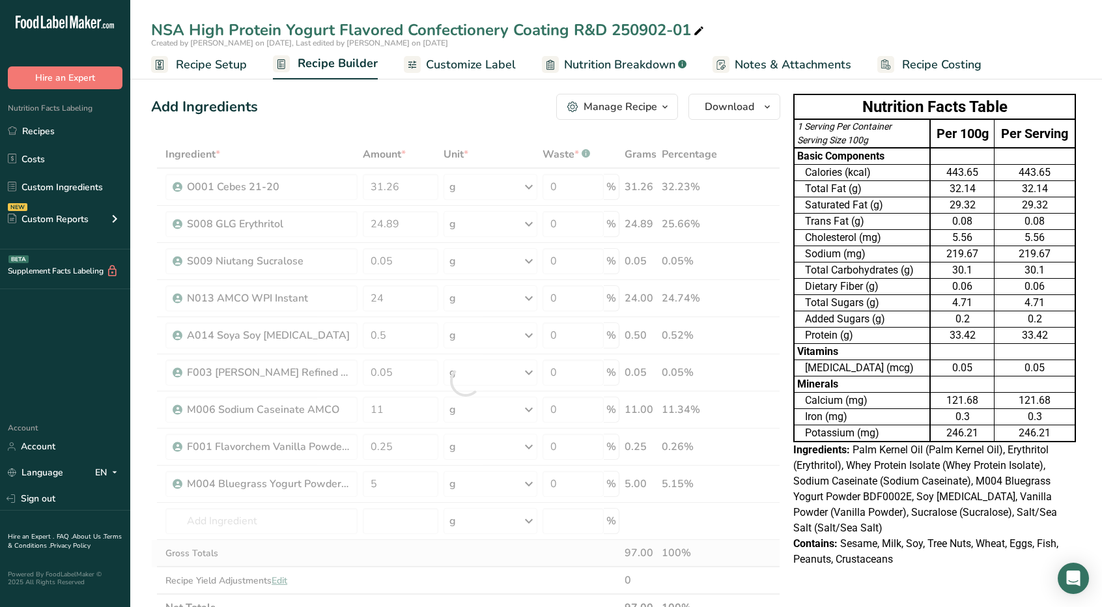
click at [457, 551] on div "Ingredient * Amount * Unit * Waste * .a-a{fill:#347362;}.b-a{fill:#fff;} Grams …" at bounding box center [465, 381] width 629 height 481
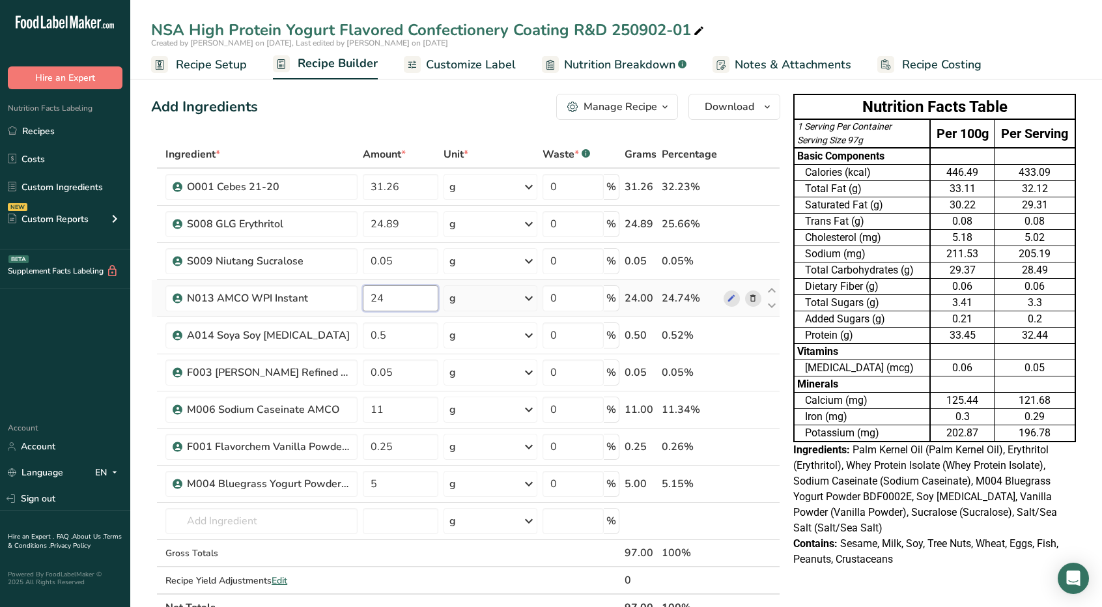
click at [413, 300] on input "24" at bounding box center [401, 298] width 76 height 26
type input "27"
click at [373, 560] on div "Ingredient * Amount * Unit * Waste * .a-a{fill:#347362;}.b-a{fill:#fff;} Grams …" at bounding box center [465, 381] width 629 height 481
click at [443, 72] on span "Customize Label" at bounding box center [471, 65] width 90 height 18
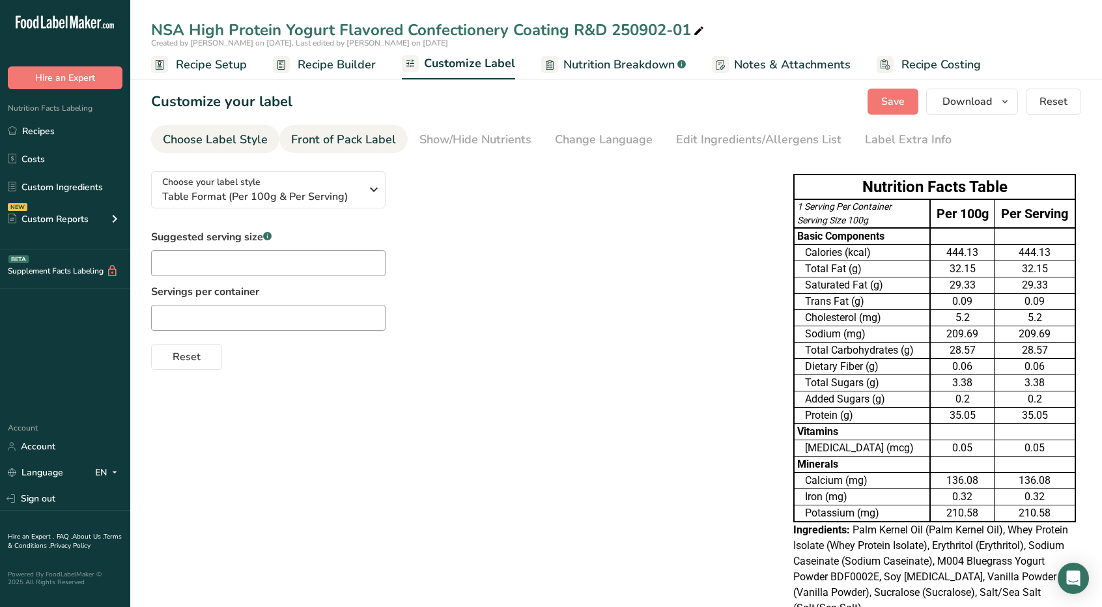
click at [382, 130] on link "Front of Pack Label" at bounding box center [343, 139] width 105 height 29
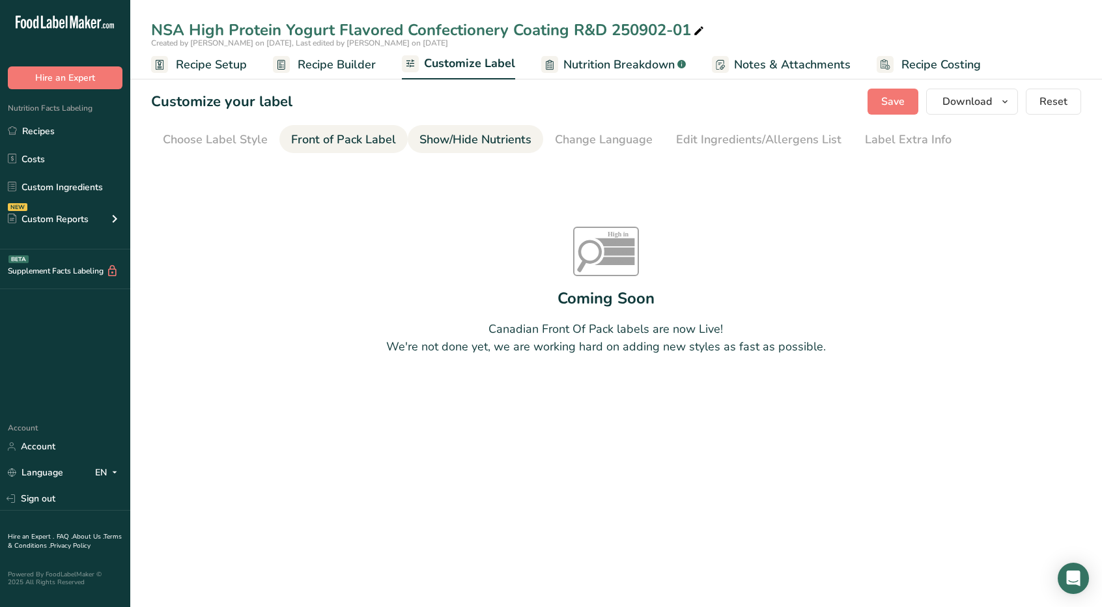
click at [460, 143] on div "Show/Hide Nutrients" at bounding box center [476, 140] width 112 height 18
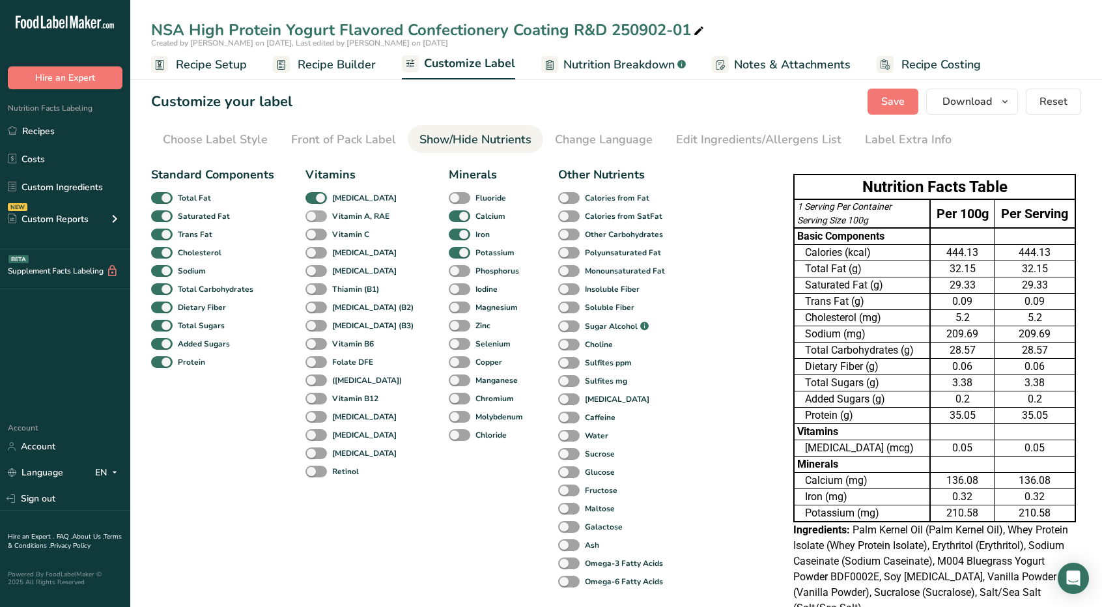
click at [319, 217] on span at bounding box center [317, 216] width 22 height 12
click at [314, 217] on input "Vitamin A, RAE" at bounding box center [310, 216] width 8 height 8
checkbox input "true"
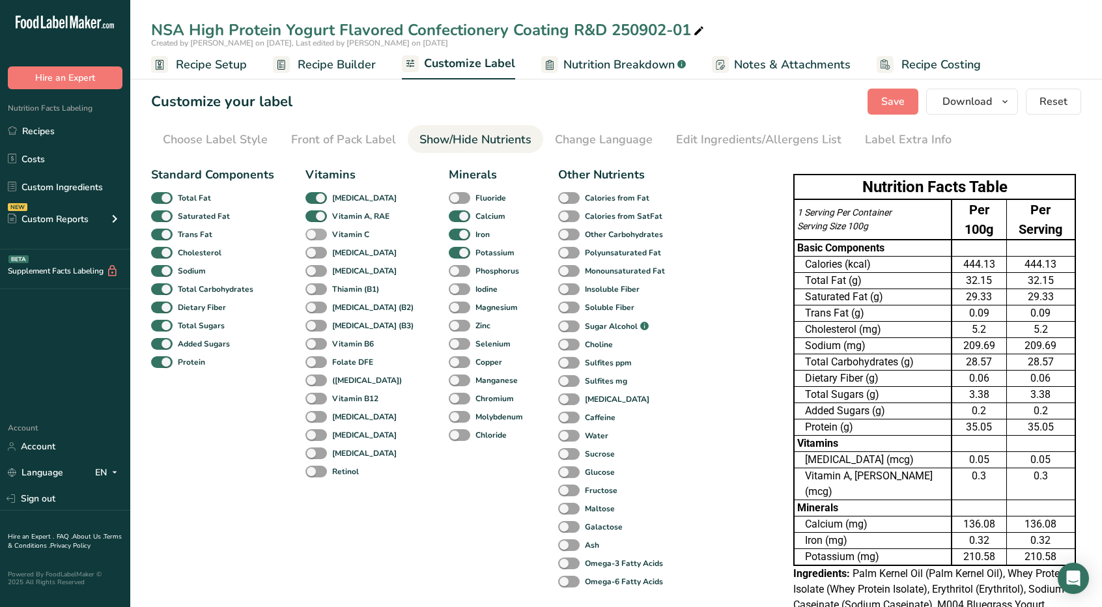
click at [320, 233] on span at bounding box center [317, 235] width 22 height 12
click at [314, 233] on input "Vitamin C" at bounding box center [310, 234] width 8 height 8
checkbox input "true"
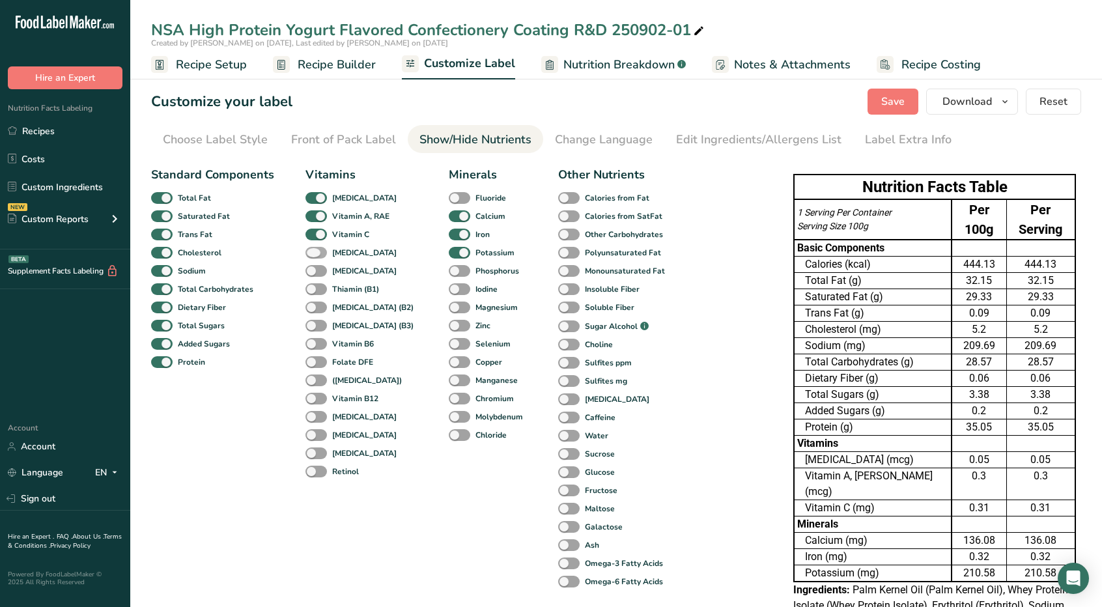
click at [321, 251] on span at bounding box center [317, 253] width 22 height 12
click at [314, 251] on input "[MEDICAL_DATA]" at bounding box center [310, 252] width 8 height 8
checkbox input "true"
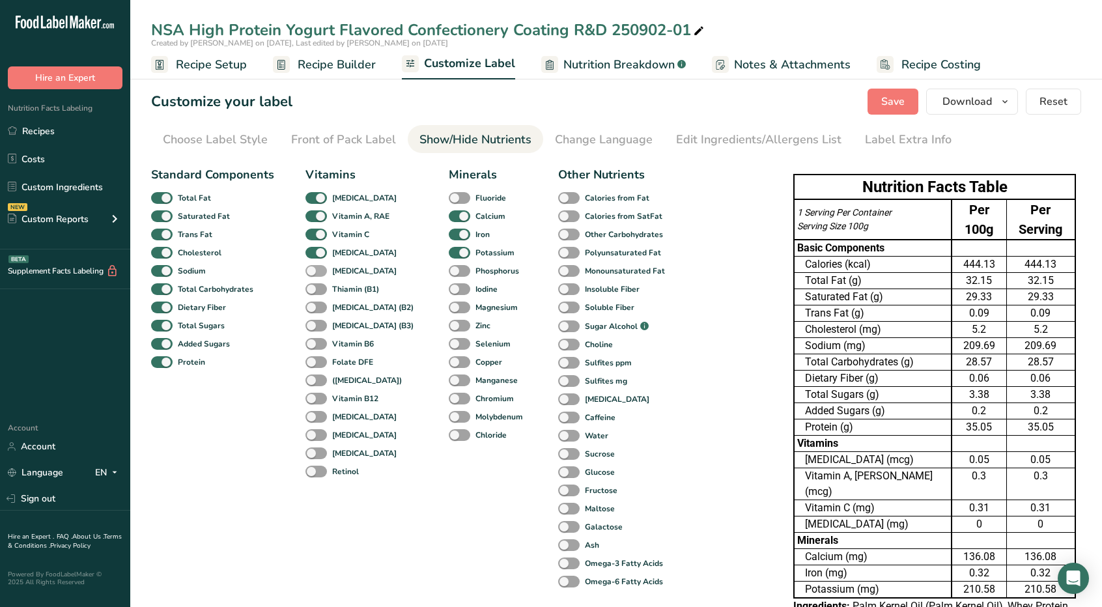
click at [319, 277] on span at bounding box center [317, 271] width 22 height 12
click at [314, 275] on input "[MEDICAL_DATA]" at bounding box center [310, 270] width 8 height 8
checkbox input "true"
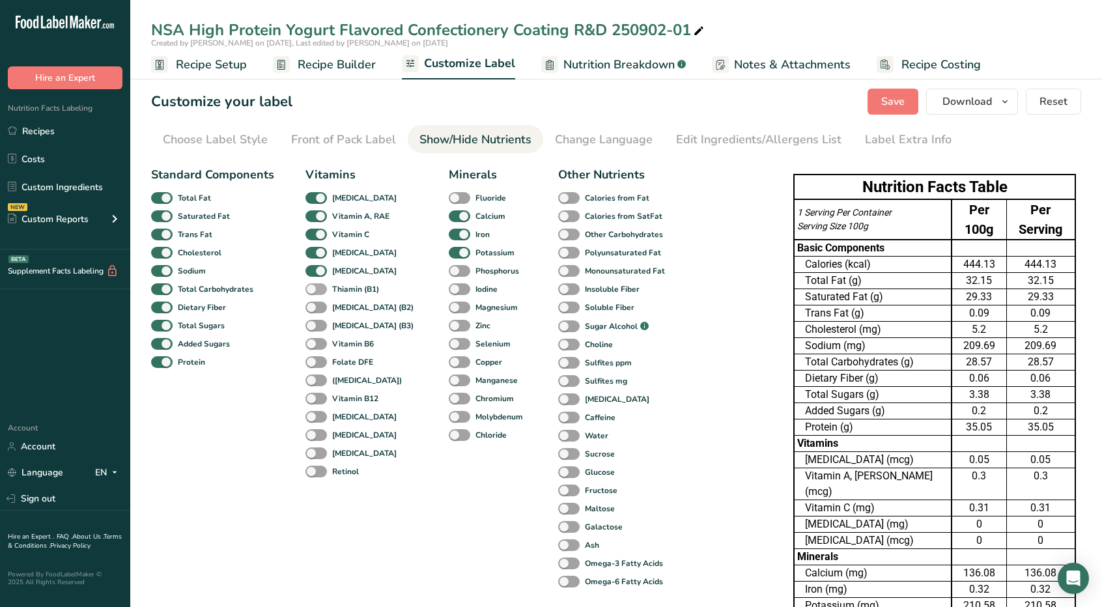
click at [321, 295] on label "Thiamin (B1)" at bounding box center [343, 289] width 74 height 12
click at [314, 293] on input "Thiamin (B1)" at bounding box center [310, 289] width 8 height 8
checkbox input "true"
click at [558, 198] on span at bounding box center [569, 198] width 22 height 12
click at [558, 198] on input "Calories from Fat" at bounding box center [562, 198] width 8 height 8
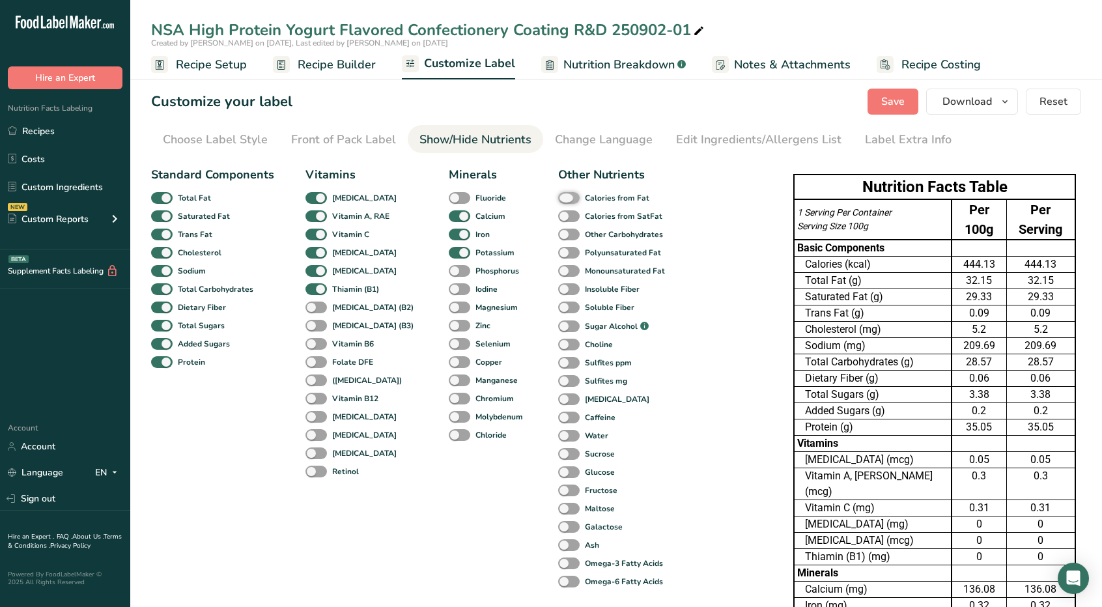
checkbox input "true"
click at [558, 214] on span at bounding box center [569, 216] width 22 height 12
click at [558, 214] on input "Calories from SatFat" at bounding box center [562, 216] width 8 height 8
checkbox input "true"
click at [558, 238] on span at bounding box center [569, 235] width 22 height 12
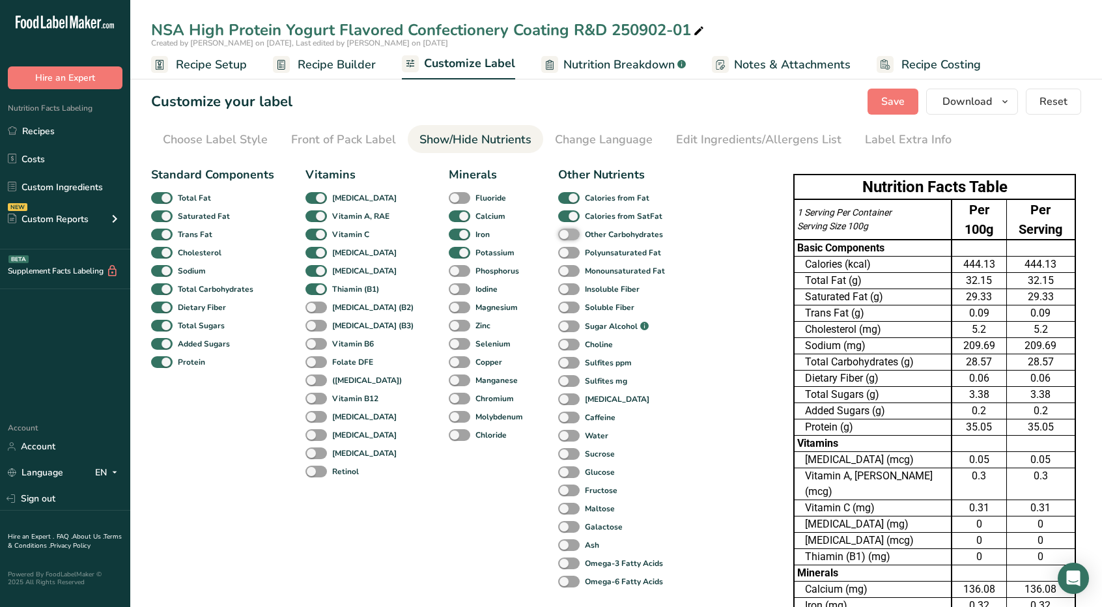
click at [558, 238] on input "Other Carbohydrates" at bounding box center [562, 234] width 8 height 8
checkbox input "true"
click at [558, 264] on div "Monounsaturated Fat" at bounding box center [572, 271] width 28 height 18
click at [558, 248] on span at bounding box center [569, 253] width 22 height 12
click at [558, 248] on input "Polyunsaturated Fat" at bounding box center [562, 252] width 8 height 8
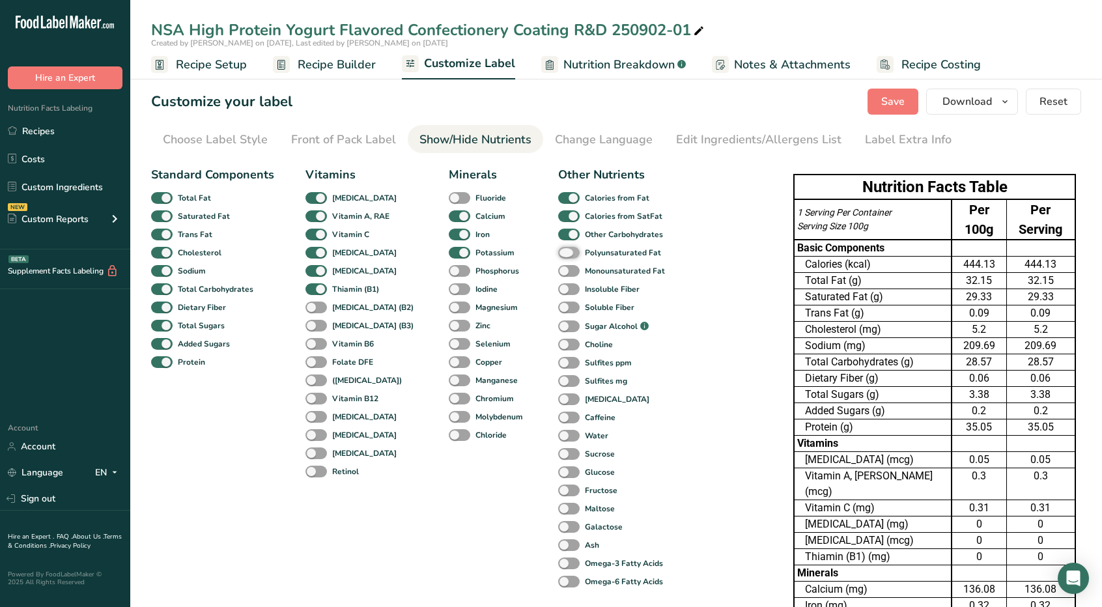
checkbox input "true"
click at [558, 266] on span at bounding box center [569, 271] width 22 height 12
click at [558, 266] on input "Monounsaturated Fat" at bounding box center [562, 270] width 8 height 8
checkbox input "true"
click at [558, 324] on span at bounding box center [569, 327] width 22 height 12
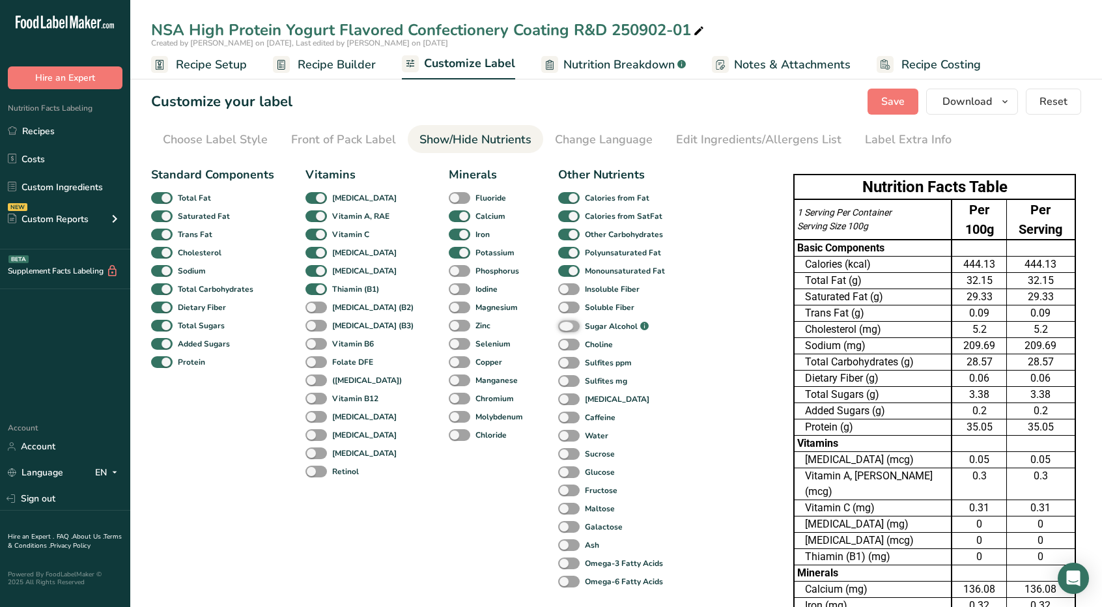
click at [558, 324] on input "Sugar Alcohol .a-a{fill:#347362;}.b-a{fill:#fff;}" at bounding box center [562, 327] width 8 height 8
checkbox input "true"
click at [558, 398] on span at bounding box center [569, 400] width 22 height 12
click at [558, 398] on input "[MEDICAL_DATA]" at bounding box center [562, 399] width 8 height 8
checkbox input "true"
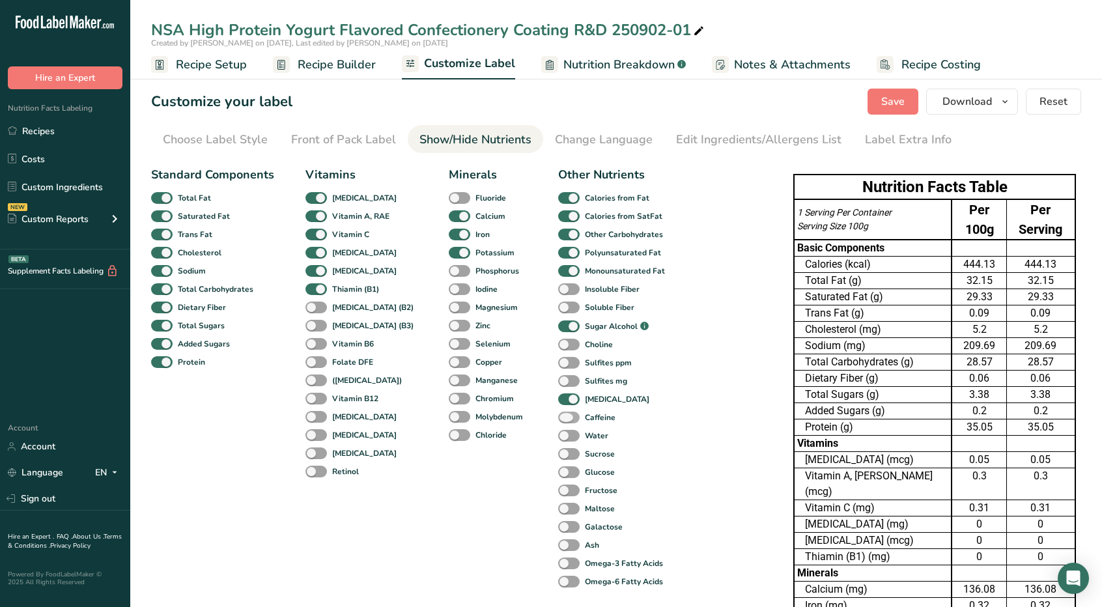
click at [558, 419] on span at bounding box center [569, 418] width 22 height 12
click at [558, 419] on input "Caffeine" at bounding box center [562, 417] width 8 height 8
click at [558, 419] on span at bounding box center [569, 418] width 22 height 12
click at [558, 419] on input "Caffeine" at bounding box center [562, 417] width 8 height 8
click at [558, 419] on span at bounding box center [569, 418] width 22 height 12
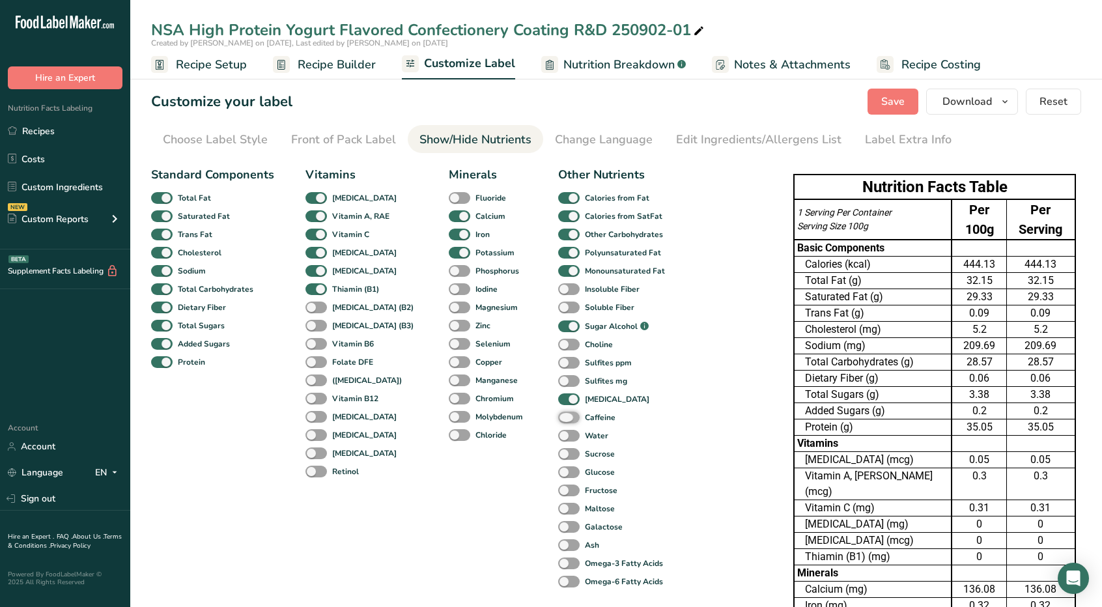
click at [558, 419] on input "Caffeine" at bounding box center [562, 417] width 8 height 8
checkbox input "true"
click at [558, 437] on span at bounding box center [569, 436] width 22 height 12
click at [558, 437] on input "Water" at bounding box center [562, 435] width 8 height 8
checkbox input "true"
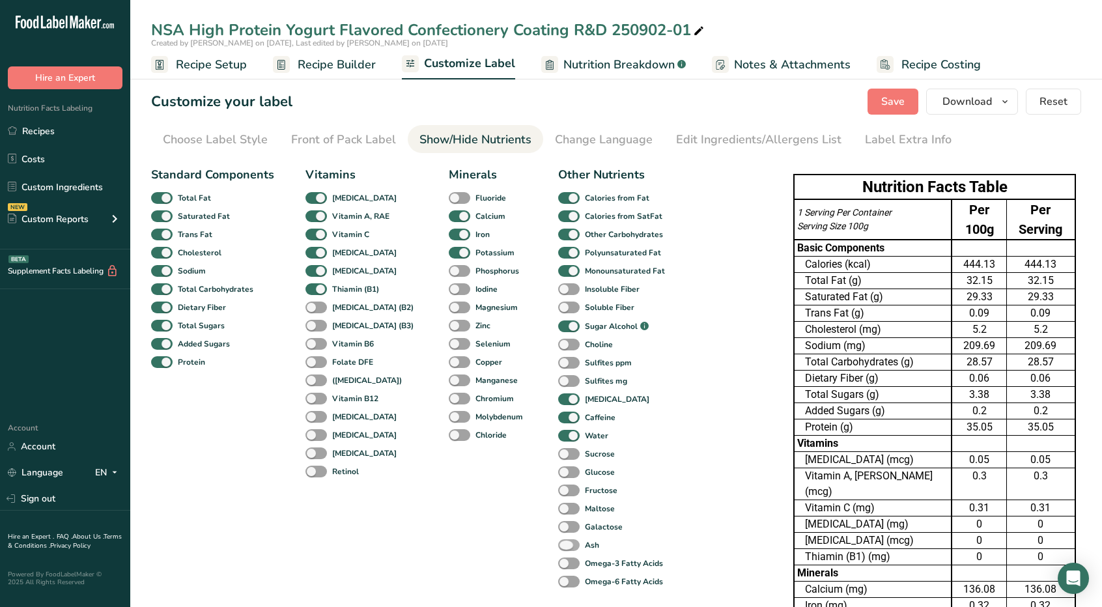
click at [558, 543] on span at bounding box center [569, 545] width 22 height 12
click at [558, 543] on input "Ash" at bounding box center [562, 545] width 8 height 8
checkbox input "true"
click at [449, 399] on span at bounding box center [460, 399] width 22 height 12
click at [449, 399] on input "Chromium" at bounding box center [453, 398] width 8 height 8
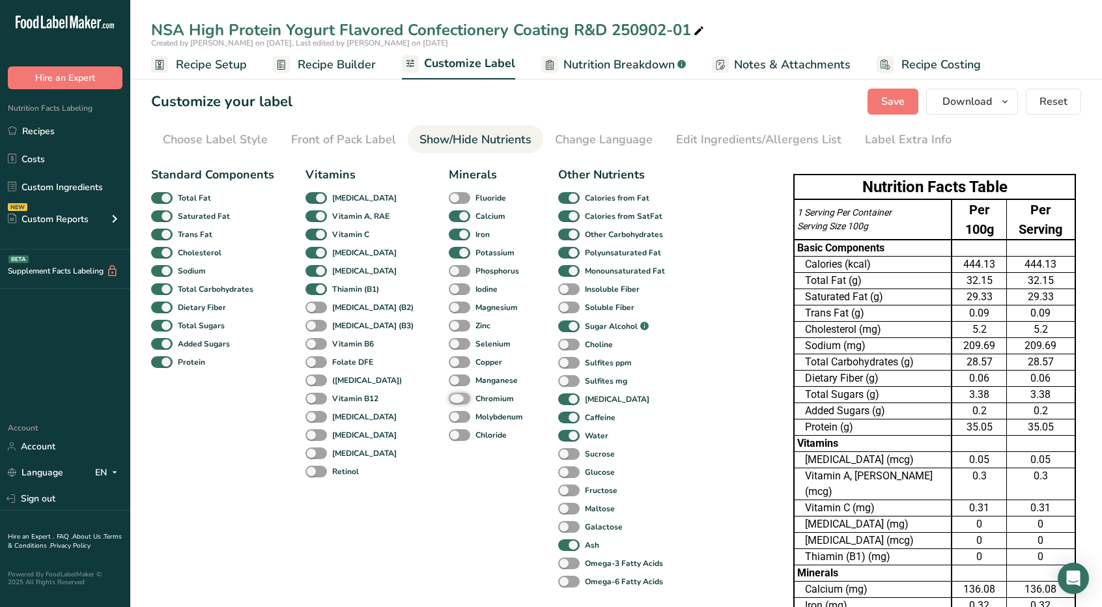
checkbox input "true"
click at [449, 379] on span at bounding box center [460, 381] width 22 height 12
click at [449, 379] on input "Manganese" at bounding box center [453, 380] width 8 height 8
checkbox input "true"
click at [449, 354] on div "Copper" at bounding box center [459, 362] width 20 height 18
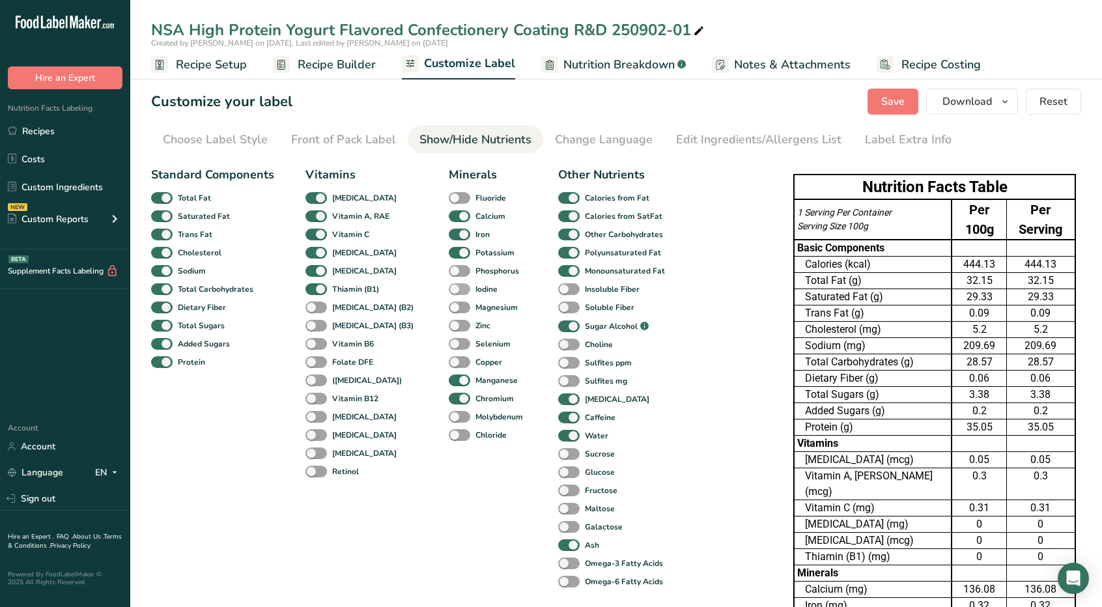
click at [449, 286] on span at bounding box center [460, 289] width 22 height 12
click at [449, 286] on input "Iodine" at bounding box center [453, 289] width 8 height 8
checkbox input "true"
click at [449, 271] on span at bounding box center [460, 271] width 22 height 12
click at [449, 271] on input "Phosphorus" at bounding box center [453, 270] width 8 height 8
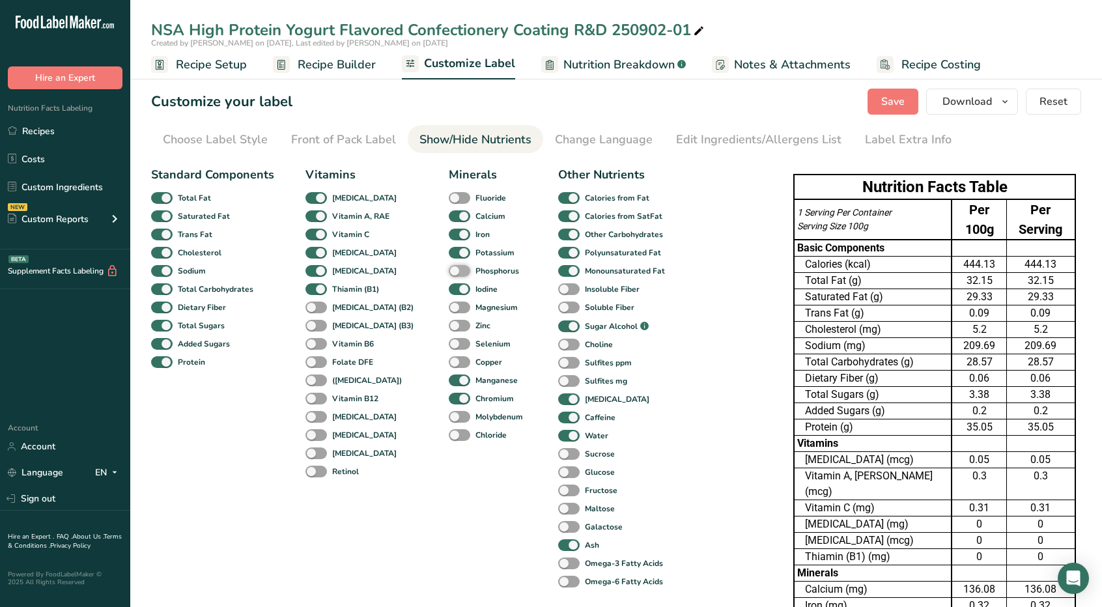
checkbox input "true"
click at [449, 304] on span at bounding box center [460, 308] width 22 height 12
click at [449, 304] on input "Magnesium" at bounding box center [453, 307] width 8 height 8
checkbox input "true"
click at [449, 323] on span at bounding box center [460, 326] width 22 height 12
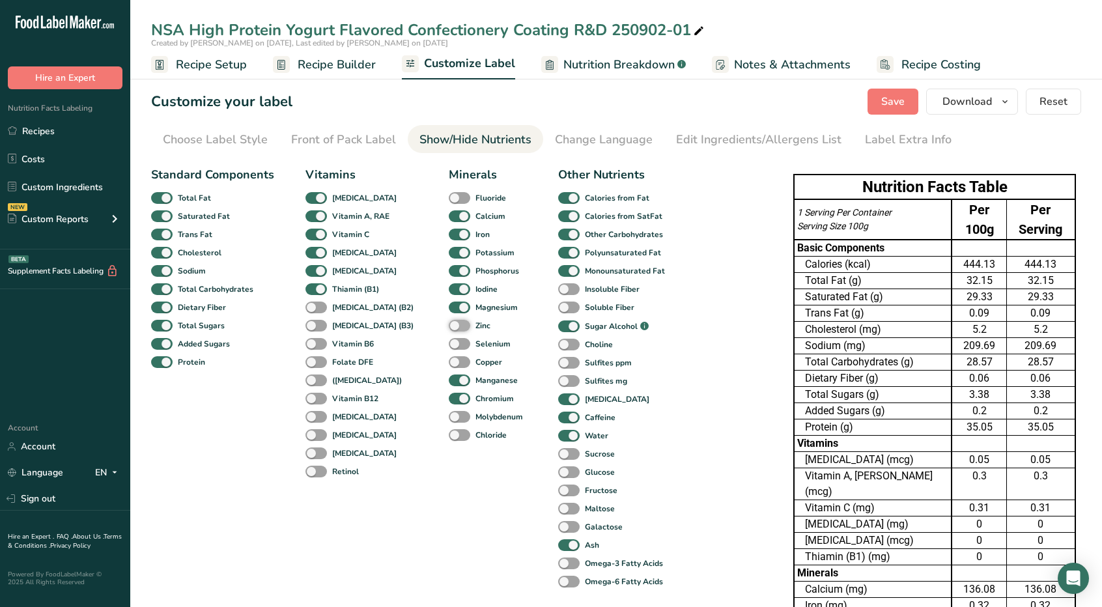
click at [449, 323] on input "Zinc" at bounding box center [453, 325] width 8 height 8
checkbox input "true"
click at [449, 343] on span at bounding box center [460, 344] width 22 height 12
click at [449, 343] on input "Selenium" at bounding box center [453, 343] width 8 height 8
checkbox input "true"
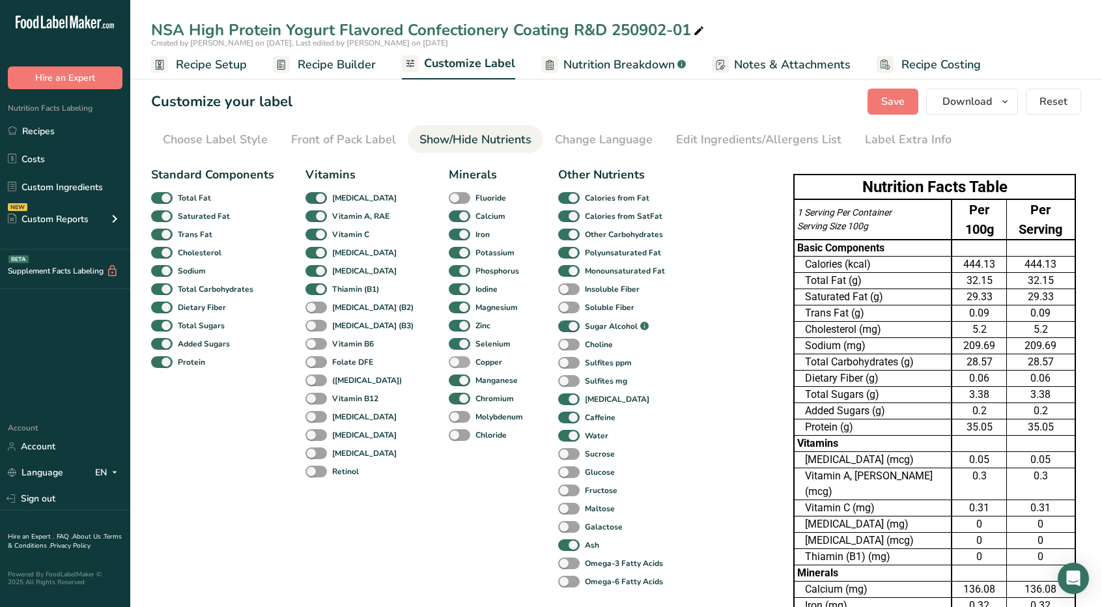
click at [449, 360] on span at bounding box center [460, 362] width 22 height 12
click at [449, 360] on input "Copper" at bounding box center [453, 362] width 8 height 8
checkbox input "true"
click at [316, 306] on span at bounding box center [317, 308] width 22 height 12
click at [314, 306] on input "[MEDICAL_DATA] (B2)" at bounding box center [310, 307] width 8 height 8
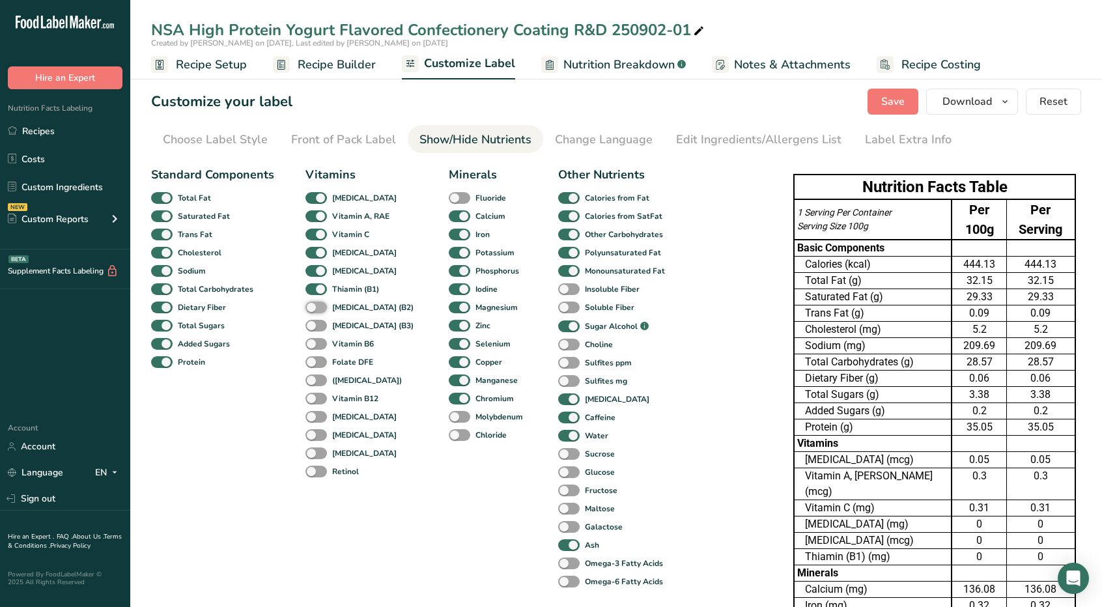
checkbox input "true"
click at [318, 317] on div "[MEDICAL_DATA] (B3)" at bounding box center [320, 326] width 28 height 18
click at [319, 328] on span at bounding box center [317, 326] width 22 height 12
click at [314, 328] on input "[MEDICAL_DATA] (B3)" at bounding box center [310, 325] width 8 height 8
checkbox input "true"
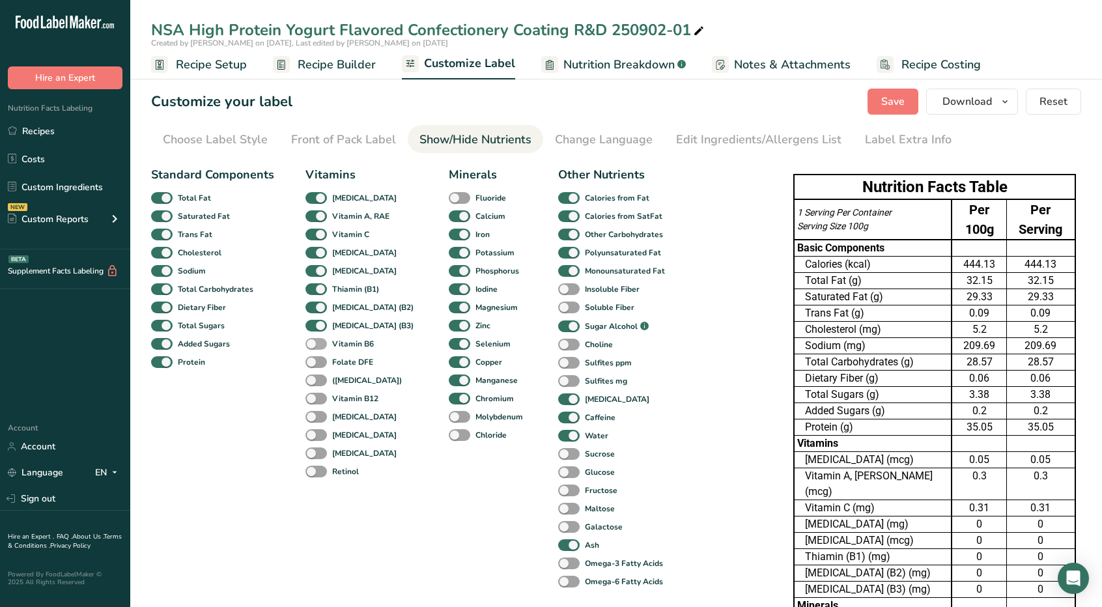
click at [319, 341] on span at bounding box center [317, 344] width 22 height 12
click at [314, 341] on input "Vitamin B6" at bounding box center [310, 343] width 8 height 8
checkbox input "true"
click at [318, 365] on span at bounding box center [317, 362] width 22 height 12
click at [314, 365] on input "Folate DFE" at bounding box center [310, 362] width 8 height 8
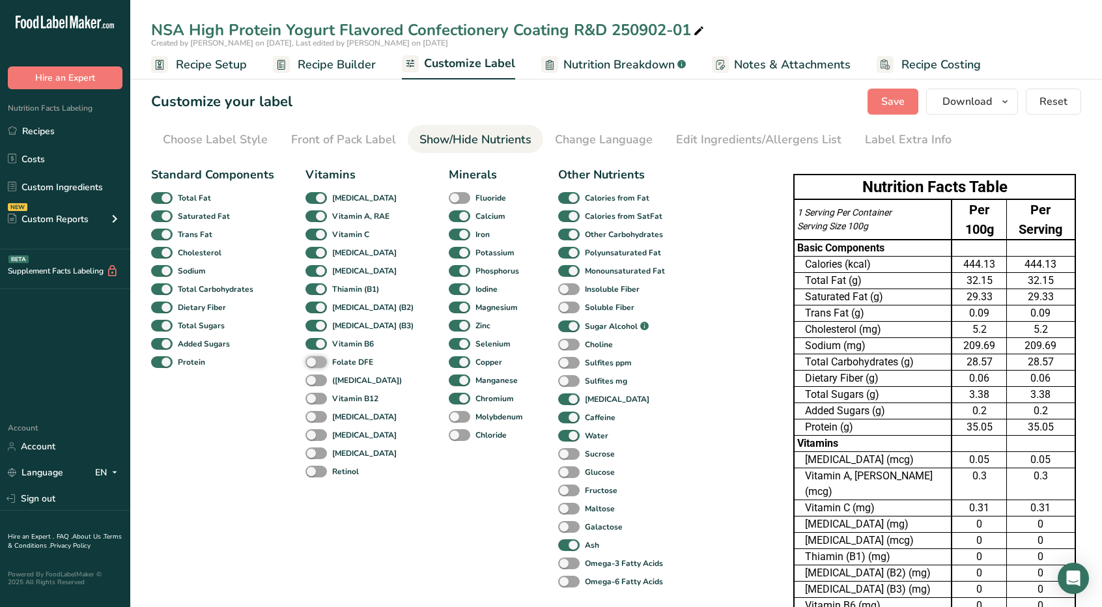
checkbox input "true"
click at [318, 381] on span at bounding box center [317, 381] width 22 height 12
click at [314, 381] on input "([MEDICAL_DATA])" at bounding box center [310, 380] width 8 height 8
checkbox input "true"
click at [318, 398] on span at bounding box center [317, 399] width 22 height 12
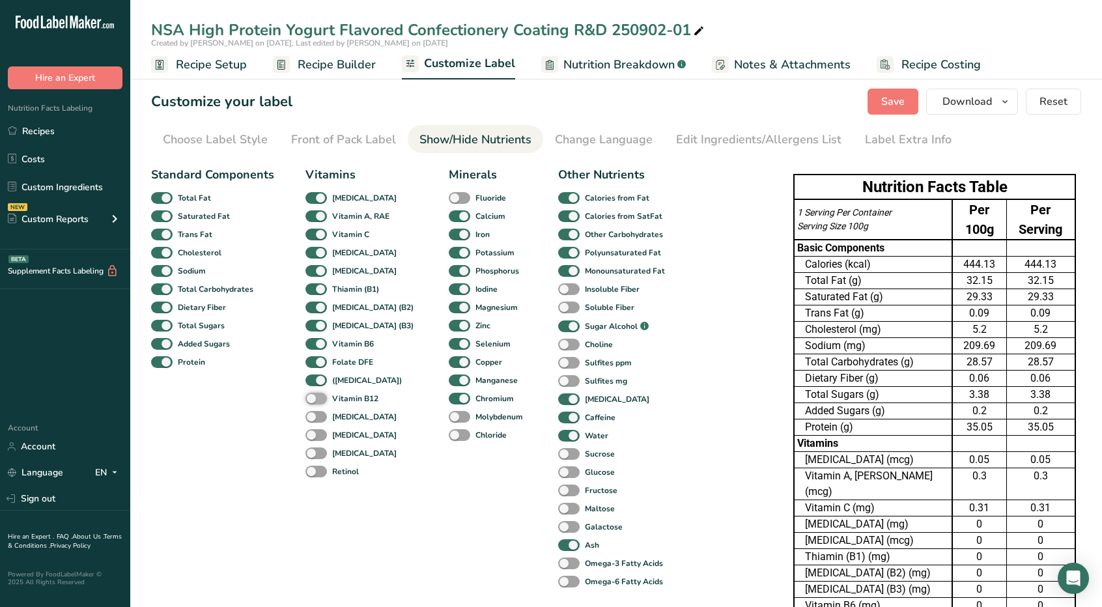
click at [314, 398] on input "Vitamin B12" at bounding box center [310, 398] width 8 height 8
checkbox input "true"
click at [318, 419] on span at bounding box center [317, 417] width 22 height 12
click at [314, 419] on input "[MEDICAL_DATA]" at bounding box center [310, 416] width 8 height 8
checkbox input "true"
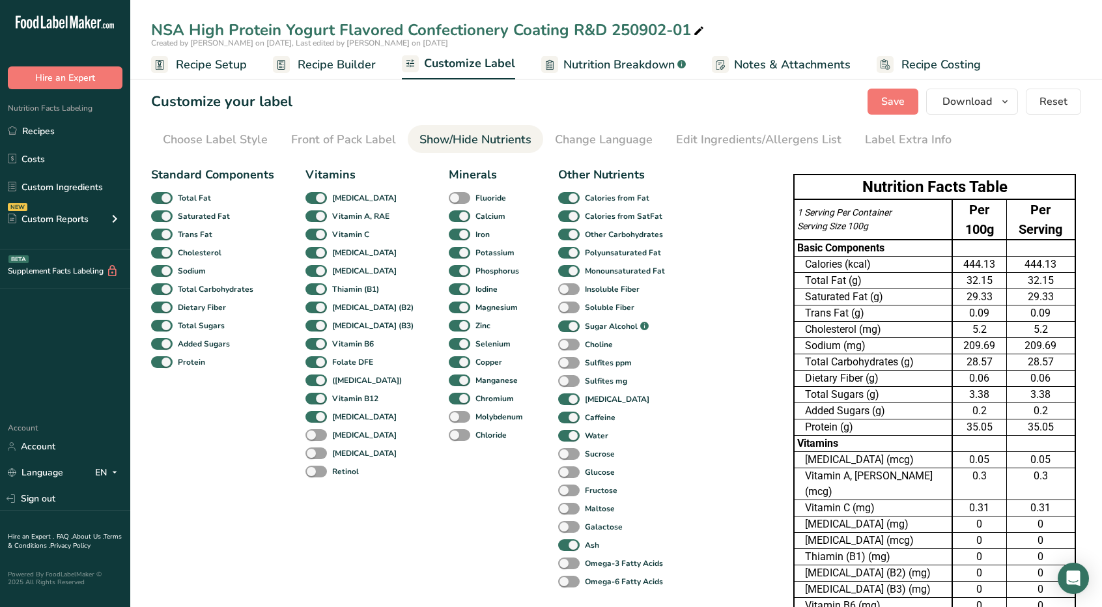
click at [313, 427] on div "[MEDICAL_DATA]" at bounding box center [320, 435] width 28 height 18
click at [317, 433] on span at bounding box center [317, 435] width 22 height 12
click at [314, 433] on input "[MEDICAL_DATA]" at bounding box center [310, 435] width 8 height 8
checkbox input "true"
click at [1006, 97] on icon "button" at bounding box center [1005, 102] width 10 height 16
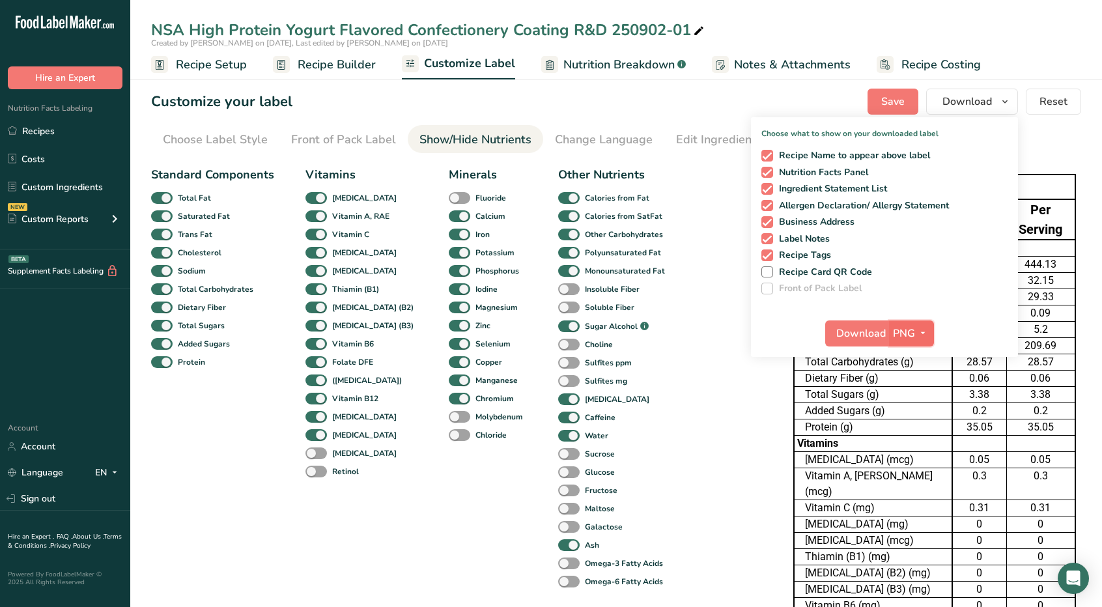
click at [928, 328] on icon "button" at bounding box center [923, 333] width 10 height 16
click at [904, 440] on link "XLSX" at bounding box center [914, 446] width 42 height 22
checkbox input "false"
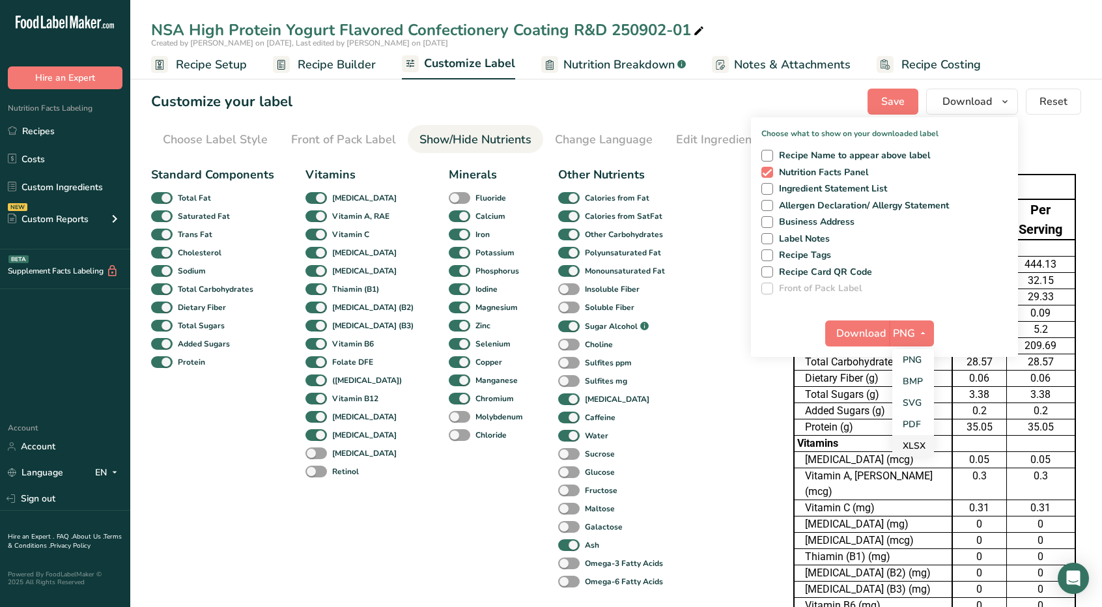
checkbox input "false"
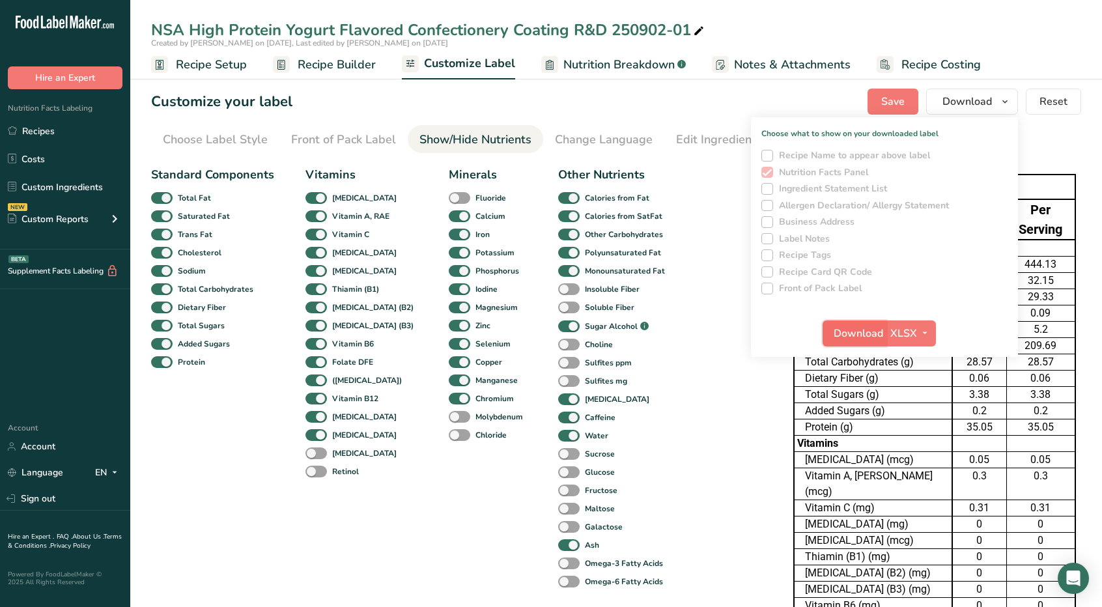
click at [872, 328] on span "Download" at bounding box center [859, 334] width 50 height 16
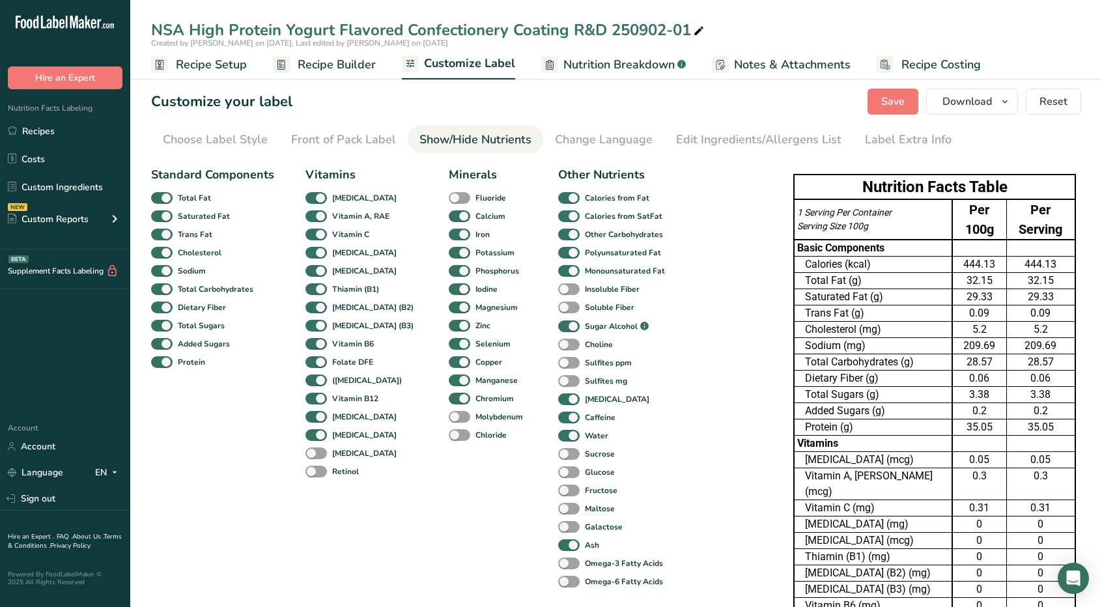
click at [309, 75] on link "Recipe Builder" at bounding box center [324, 64] width 103 height 29
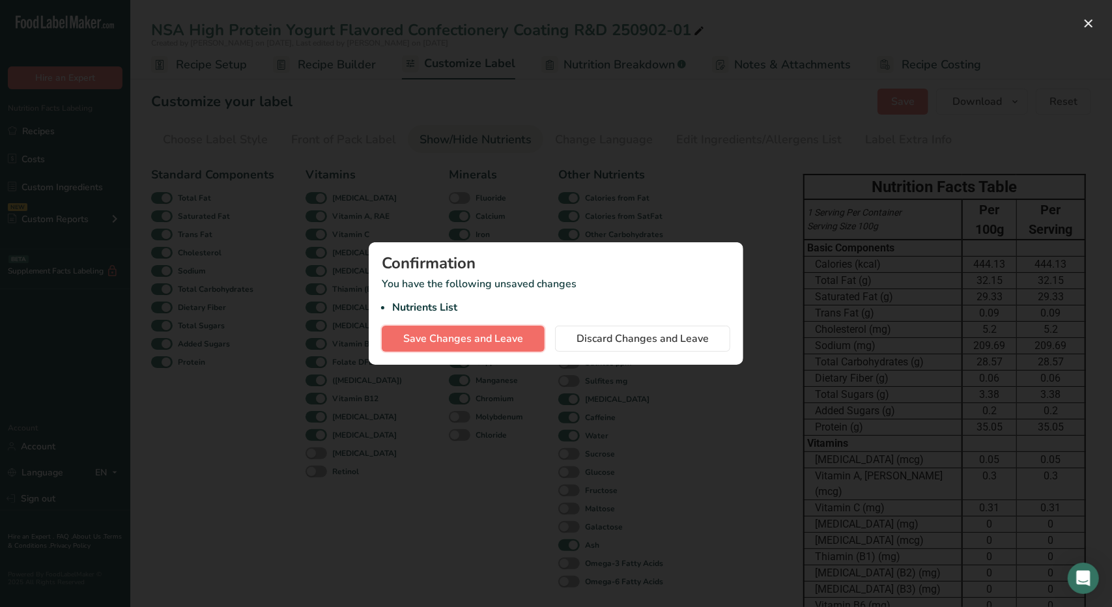
click at [422, 337] on span "Save Changes and Leave" at bounding box center [463, 339] width 120 height 16
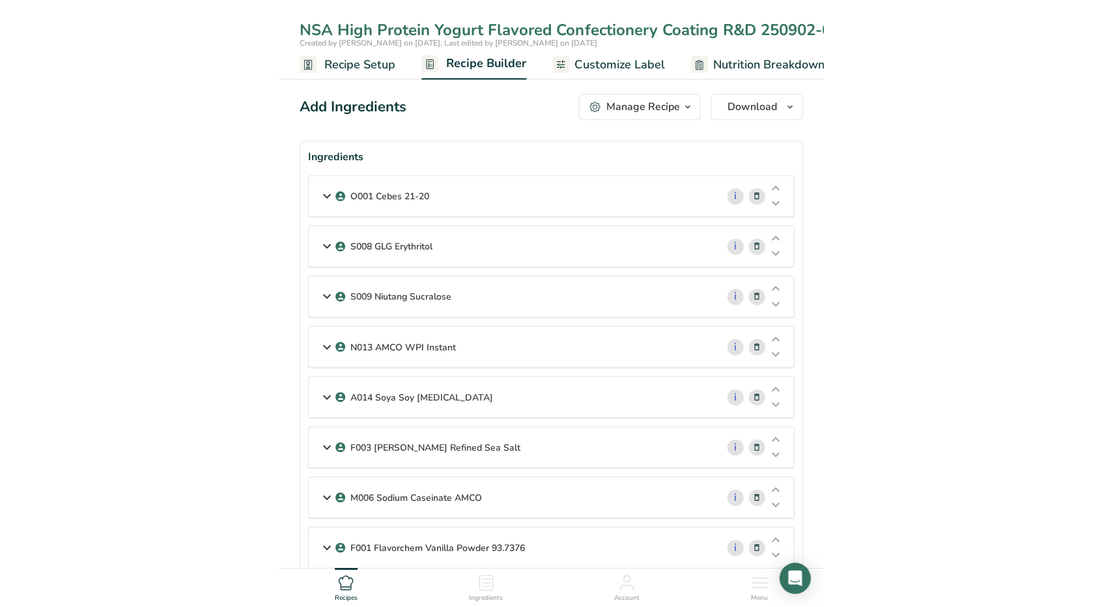
scroll to position [267, 0]
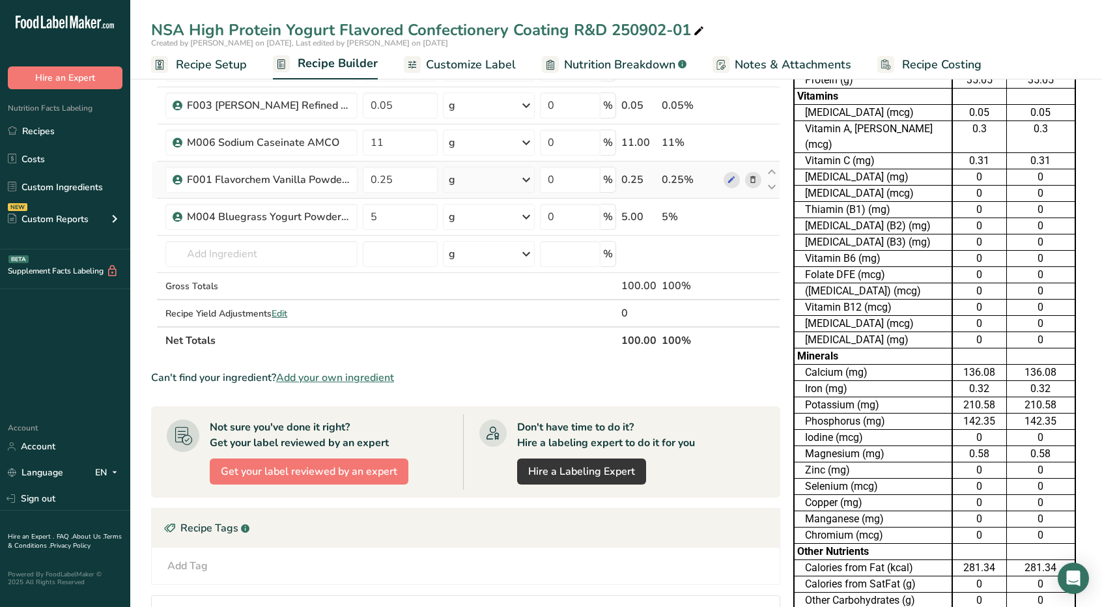
click at [756, 177] on icon at bounding box center [753, 180] width 9 height 14
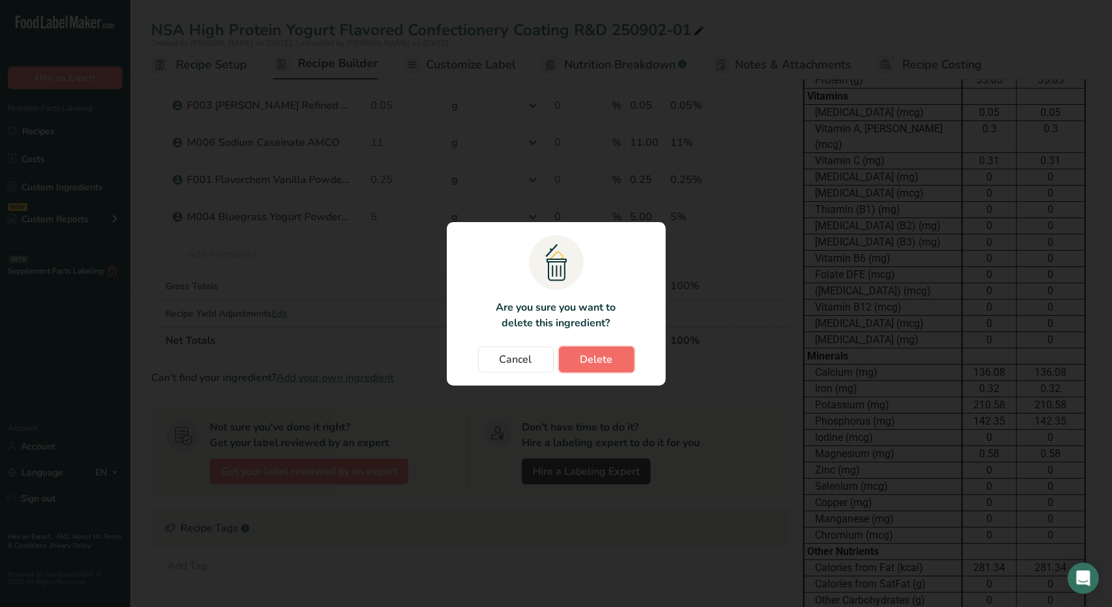
click at [588, 369] on button "Delete" at bounding box center [597, 360] width 76 height 26
type input "5"
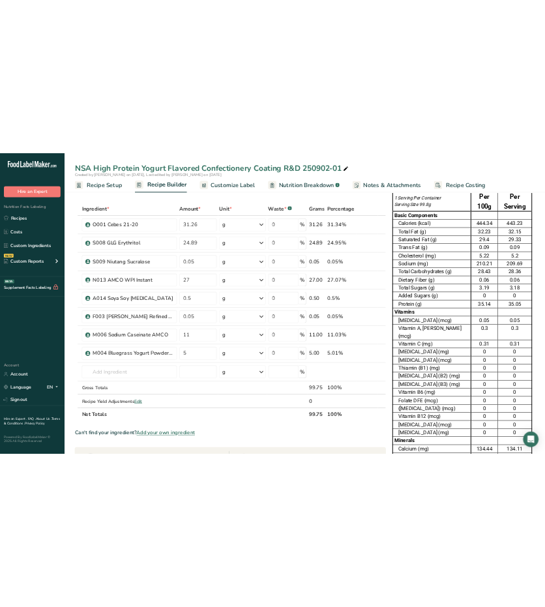
scroll to position [38, 0]
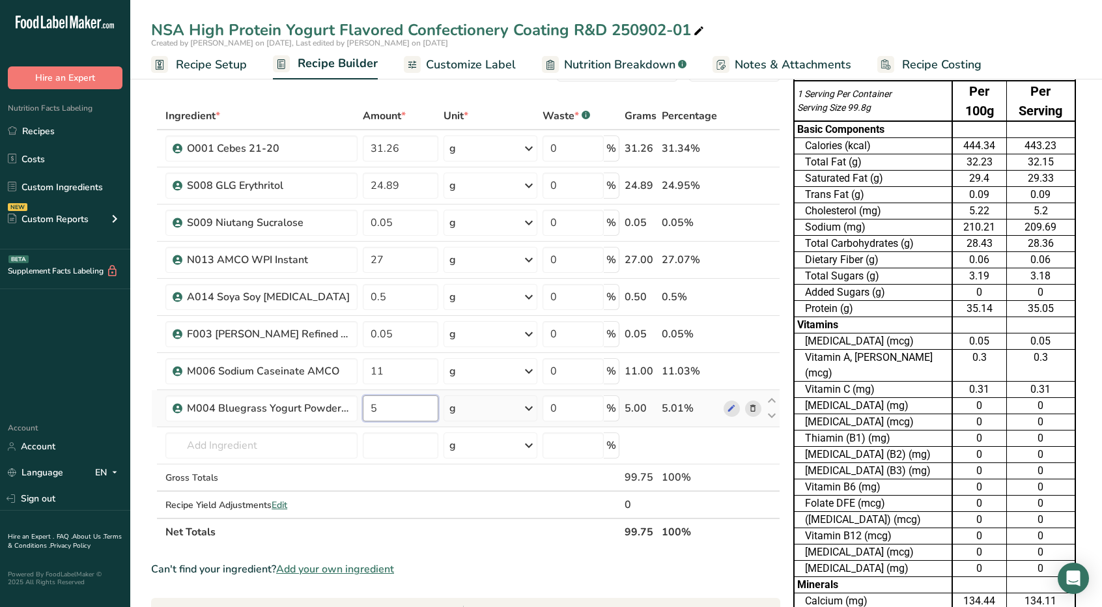
click at [412, 407] on input "5" at bounding box center [401, 408] width 76 height 26
type input "5.25"
click at [414, 475] on div "Ingredient * Amount * Unit * Waste * .a-a{fill:#347362;}.b-a{fill:#fff;} Grams …" at bounding box center [465, 324] width 629 height 444
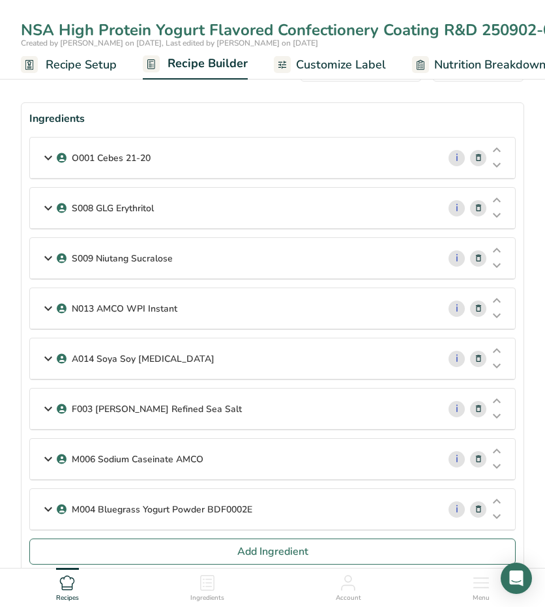
click at [50, 306] on icon at bounding box center [48, 307] width 16 height 23
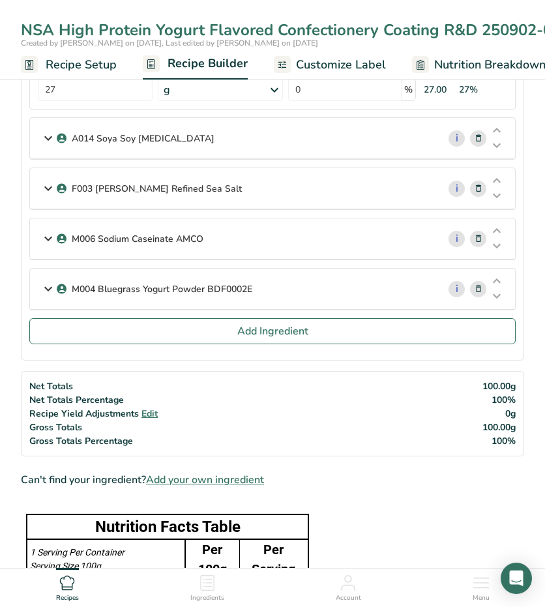
scroll to position [0, 0]
